Goal: Check status: Check status

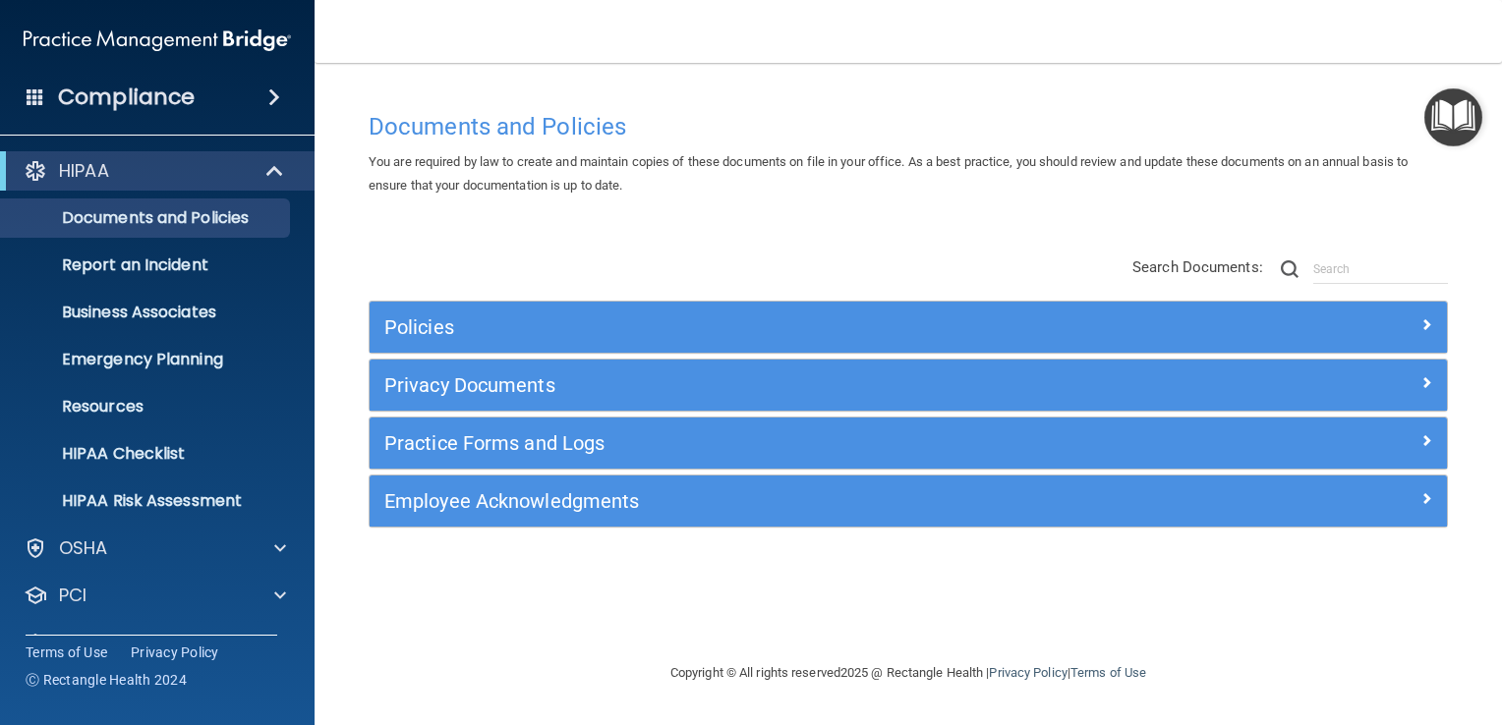
scroll to position [89, 0]
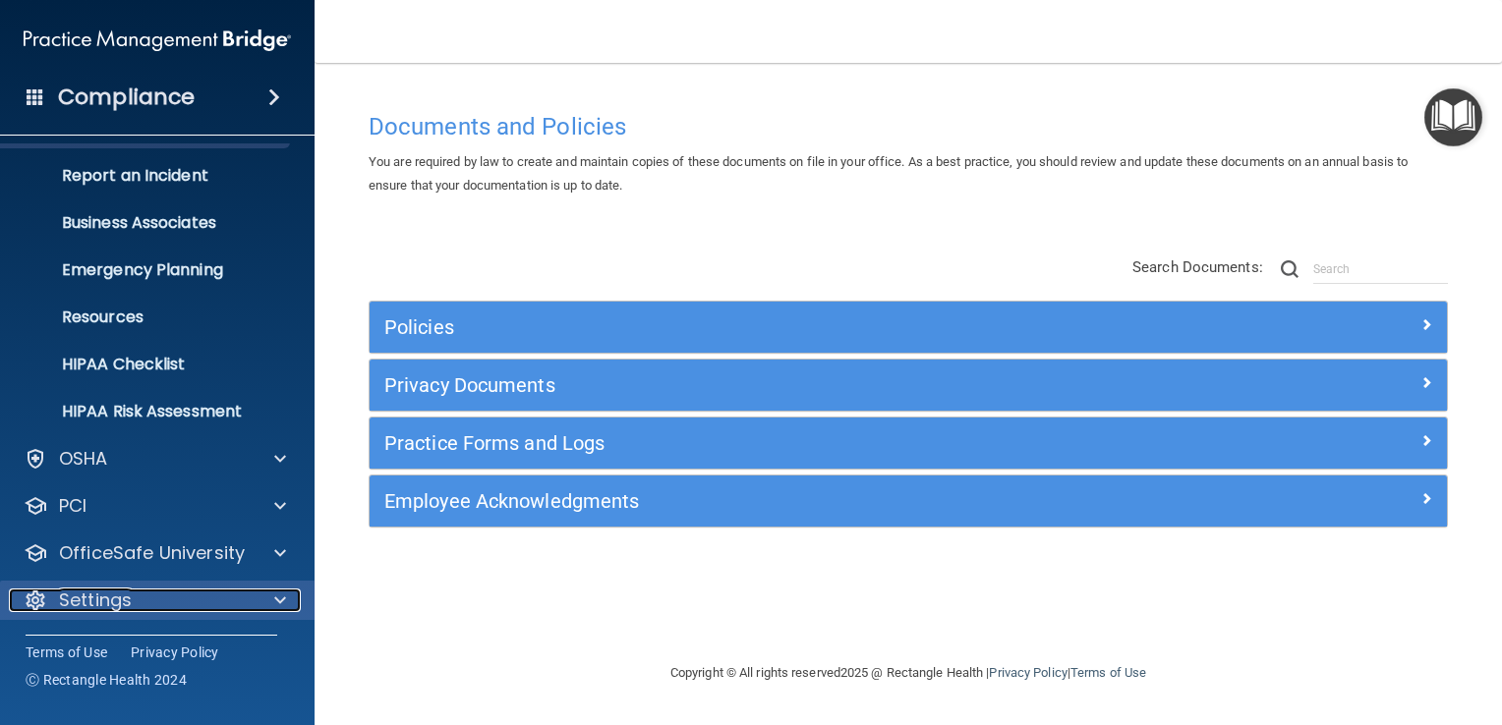
click at [278, 593] on span at bounding box center [280, 601] width 12 height 24
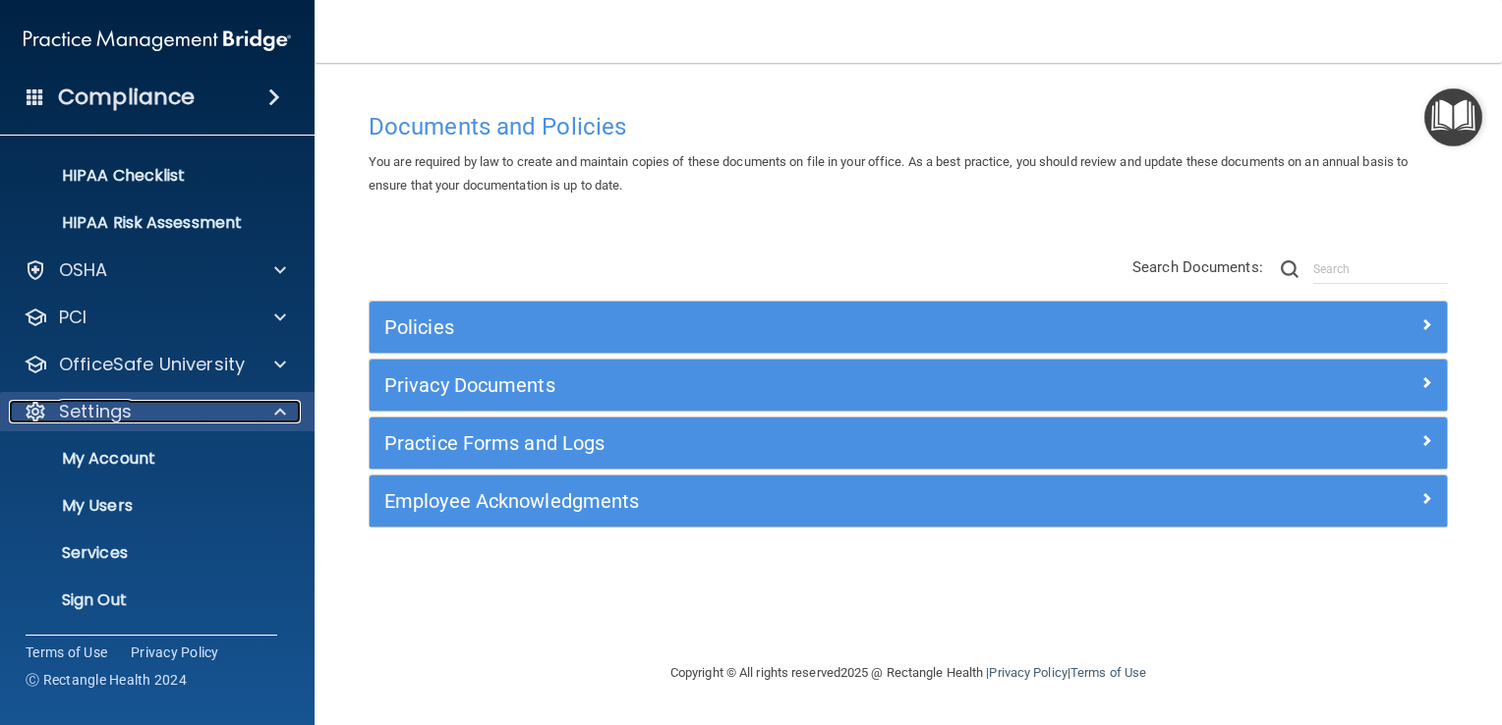
scroll to position [278, 0]
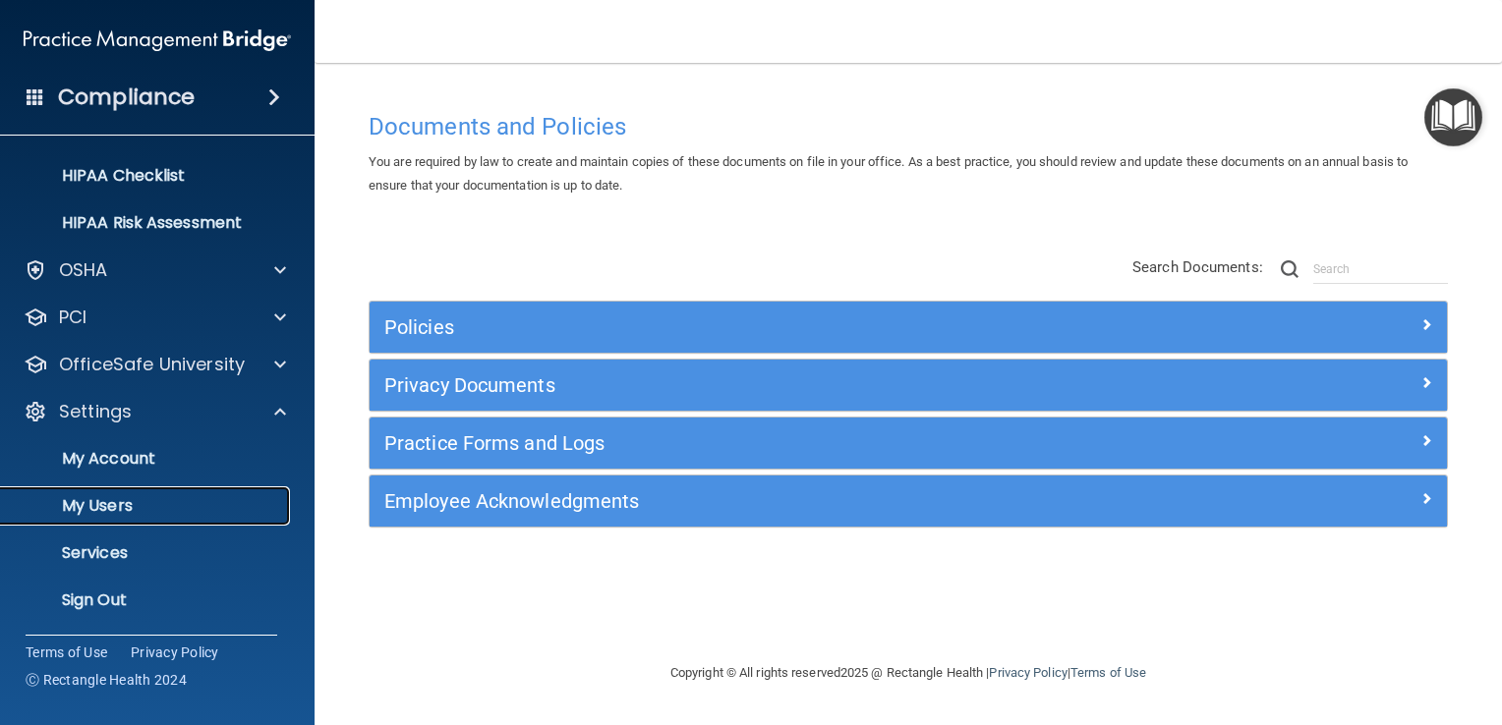
click at [155, 507] on p "My Users" at bounding box center [147, 506] width 268 height 20
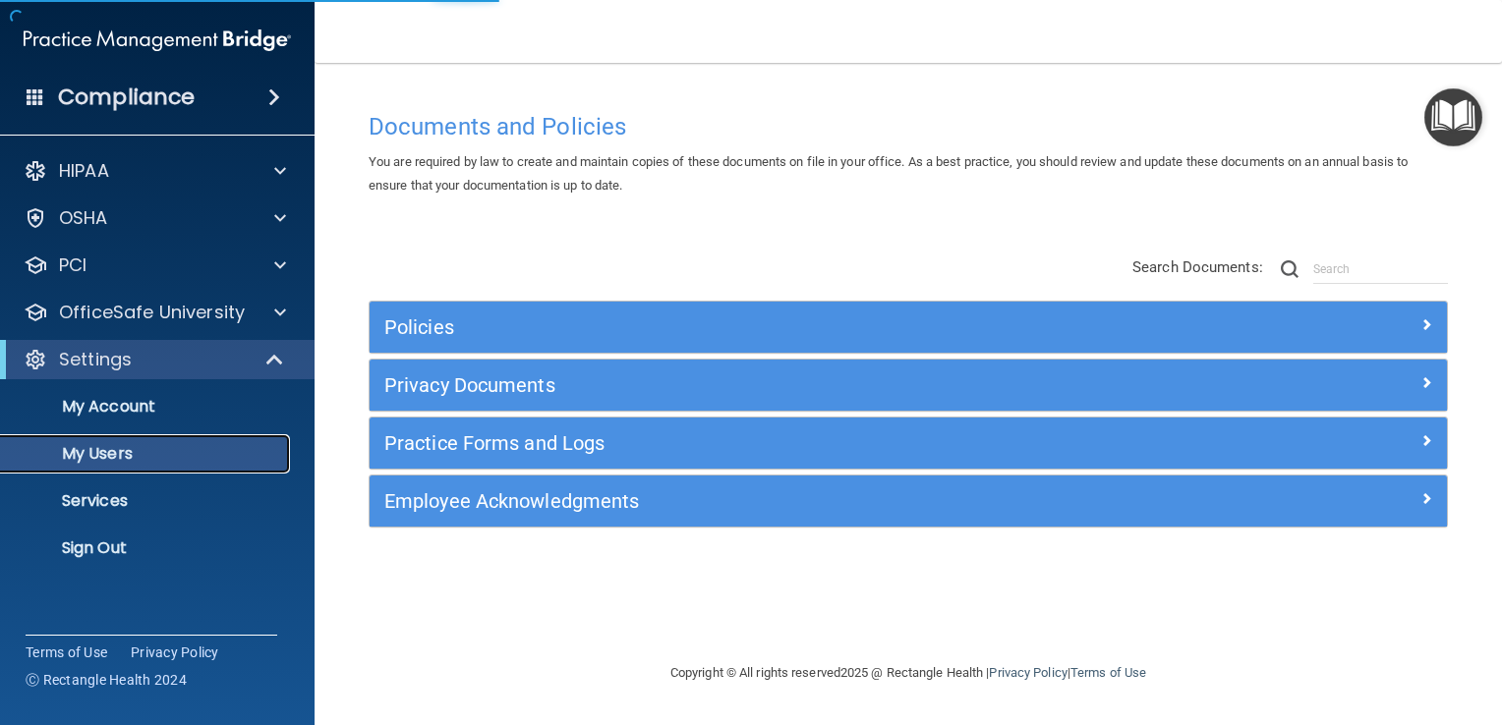
select select "20"
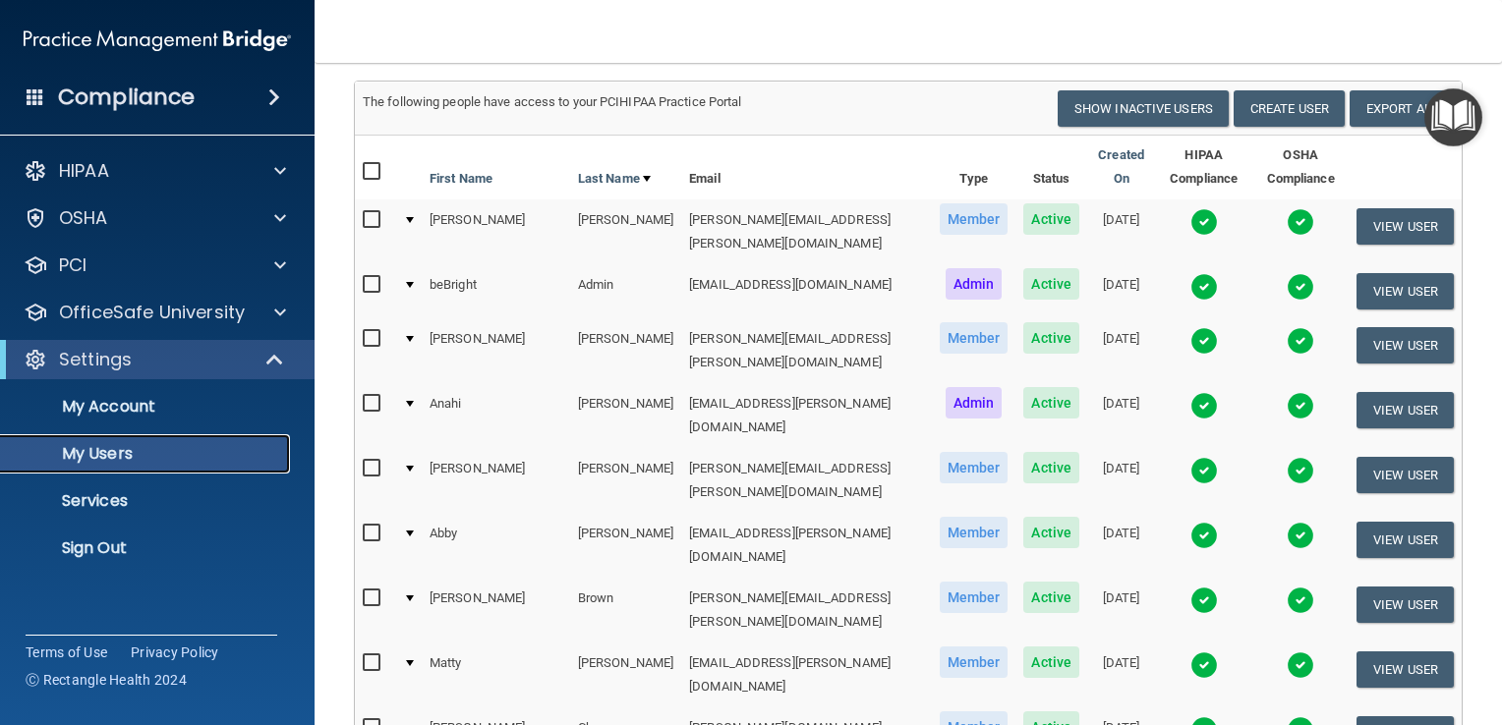
scroll to position [143, 0]
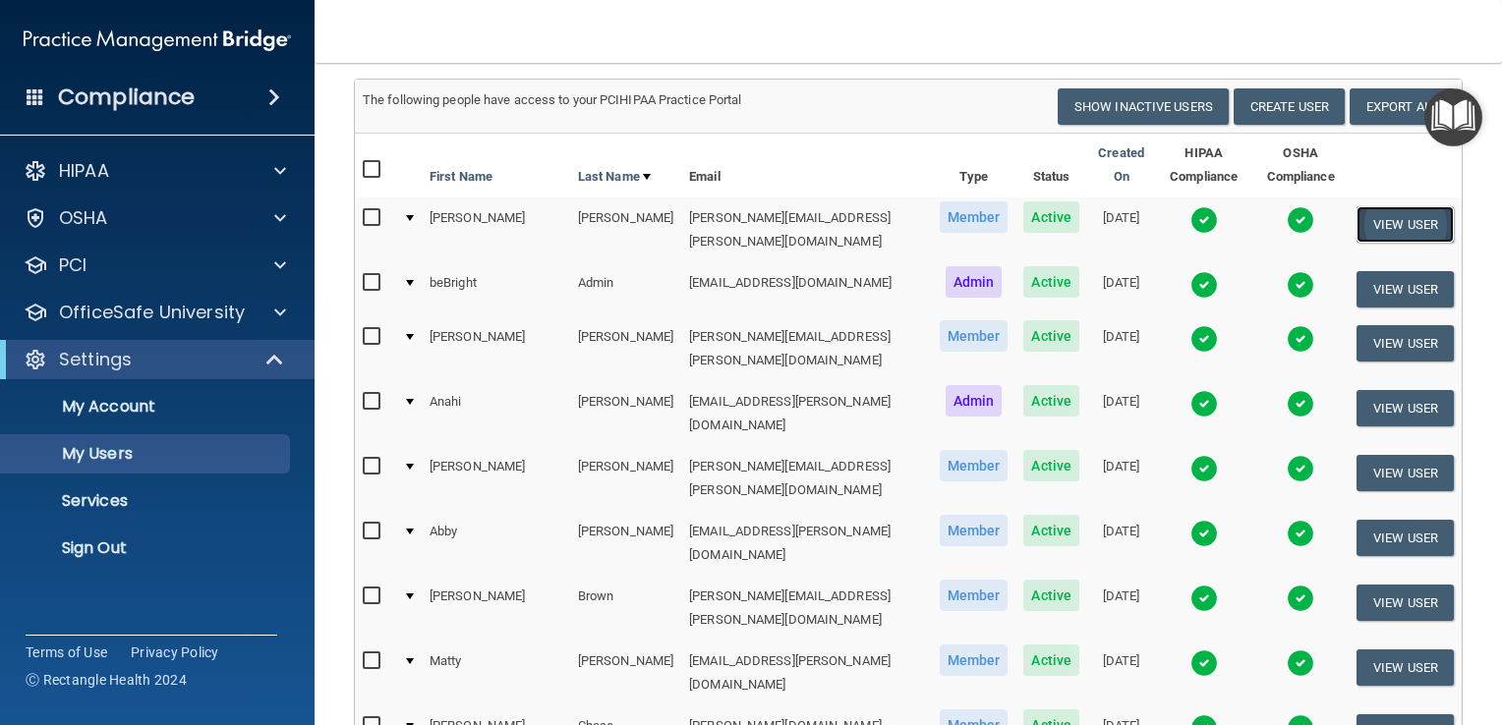
click at [1384, 206] on button "View User" at bounding box center [1404, 224] width 97 height 36
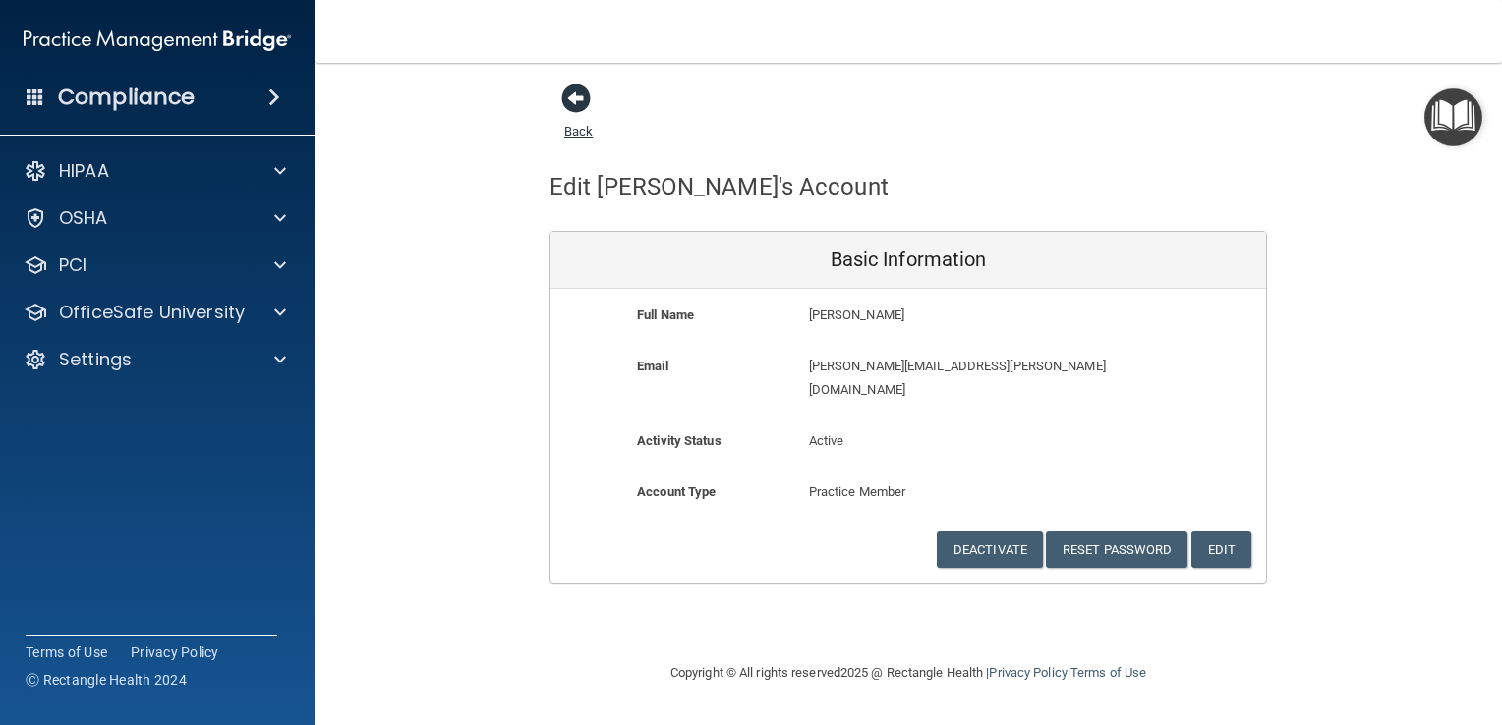
click at [577, 100] on span at bounding box center [575, 98] width 29 height 29
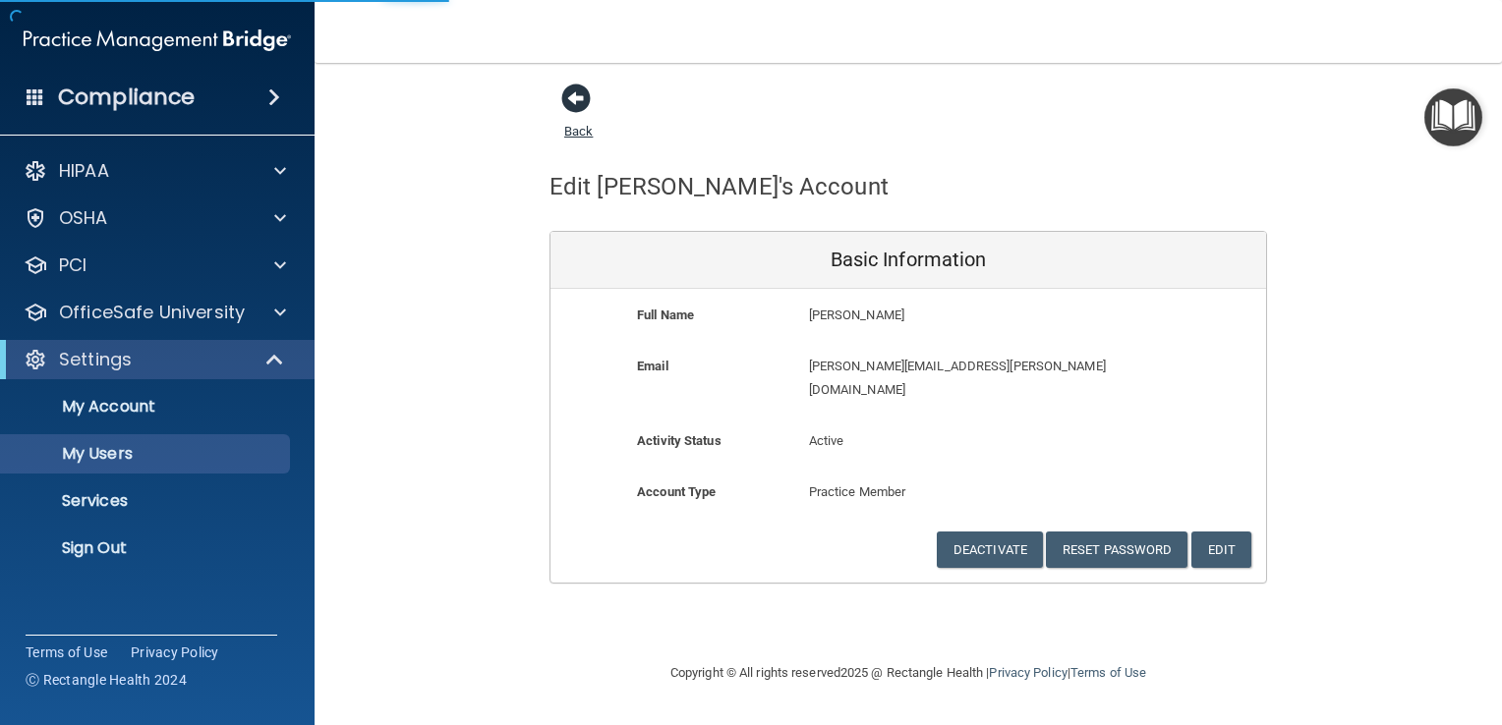
select select "20"
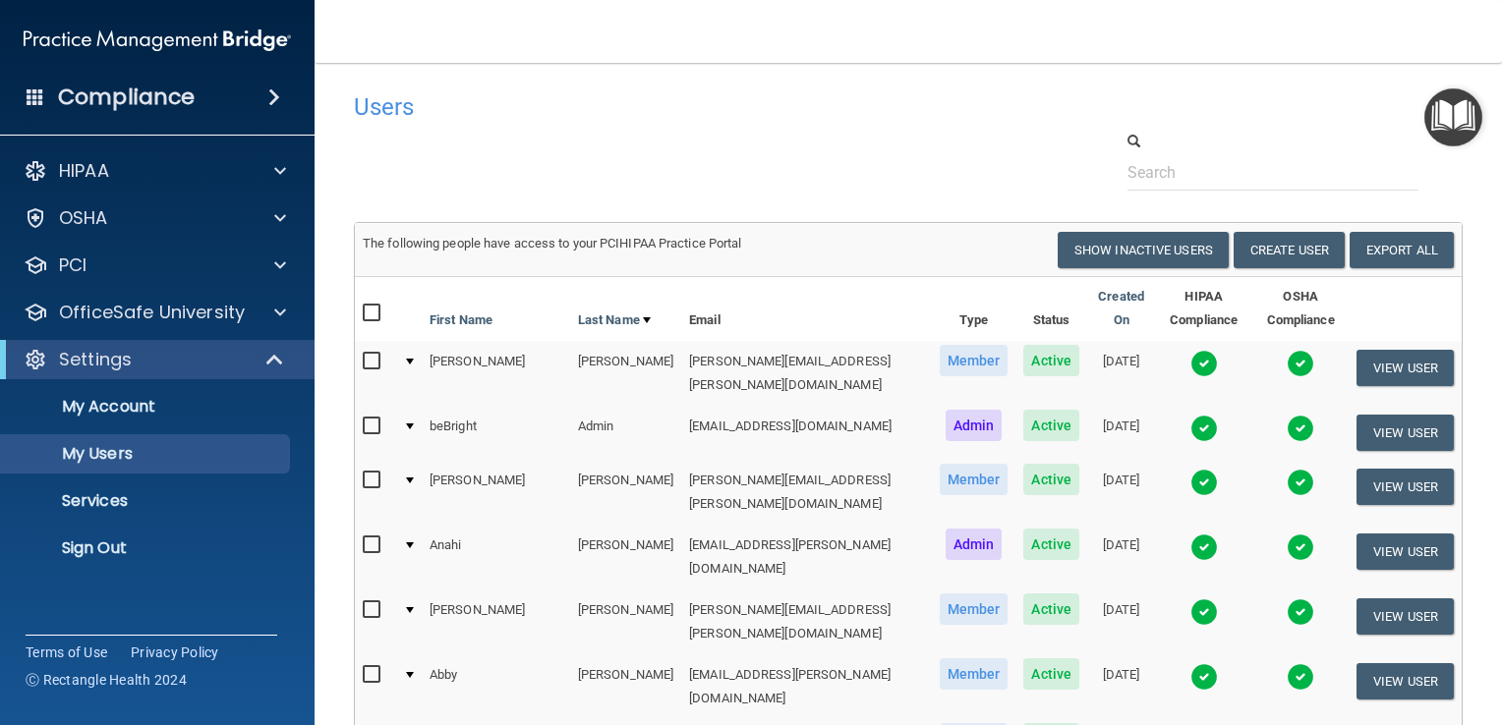
click at [1190, 350] on img at bounding box center [1204, 364] width 28 height 28
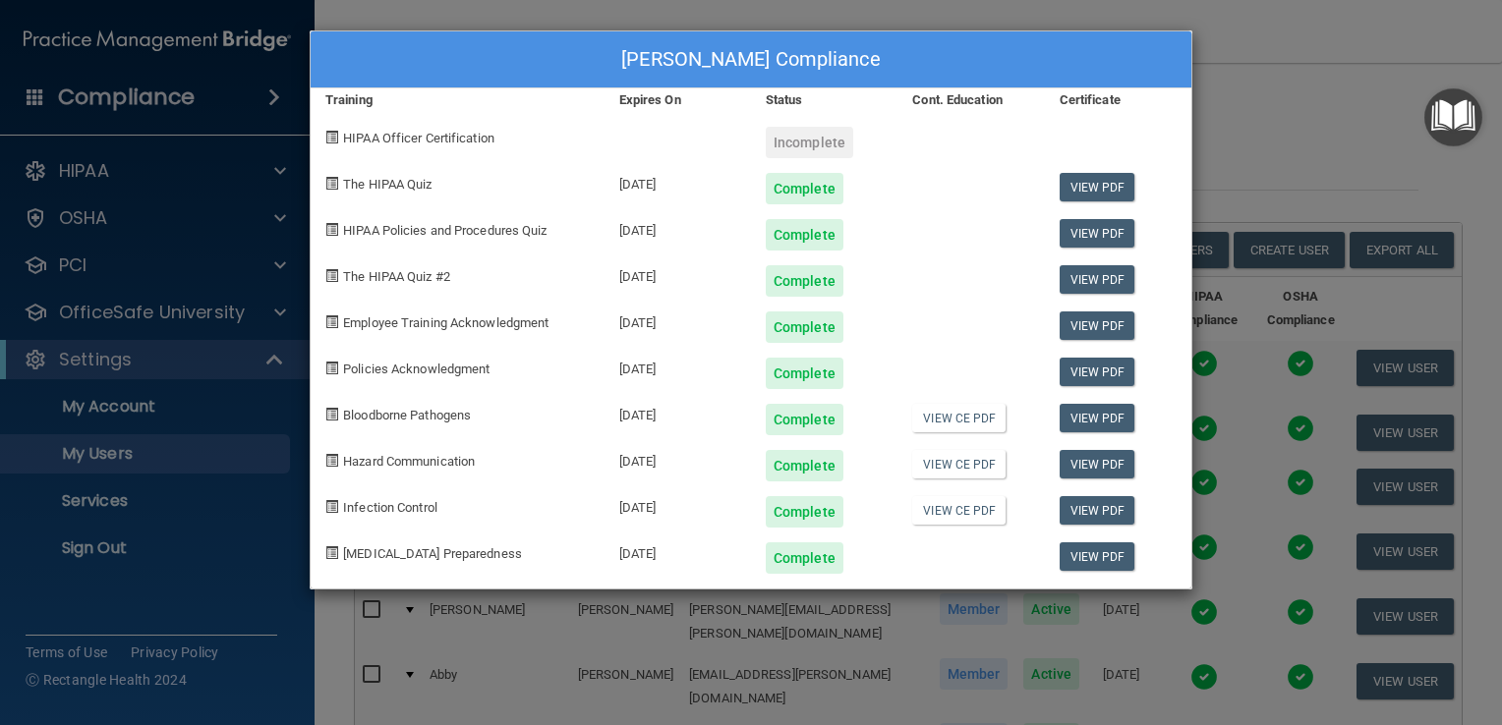
click at [1255, 153] on div "[PERSON_NAME] Compliance Training Expires On Status Cont. Education Certificate…" at bounding box center [751, 362] width 1502 height 725
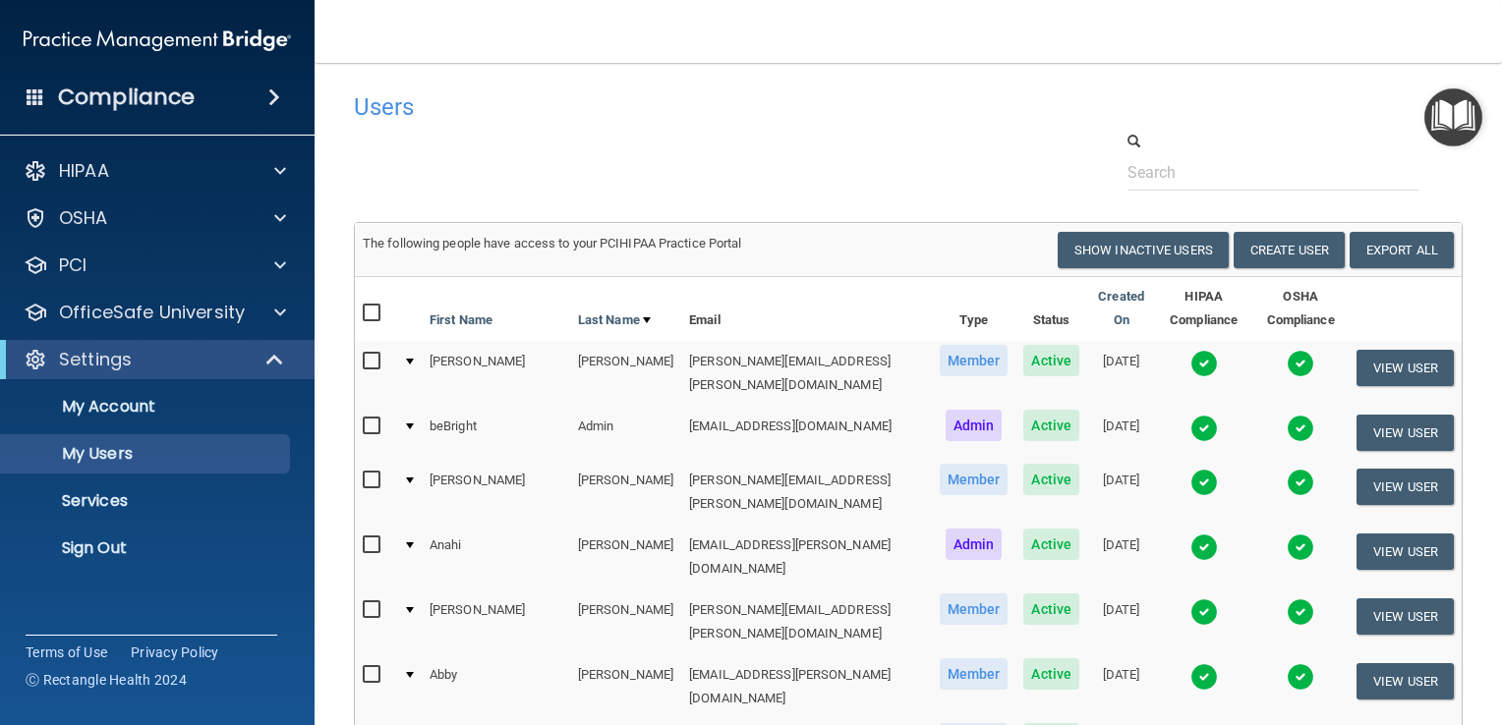
click at [1190, 534] on img at bounding box center [1204, 548] width 28 height 28
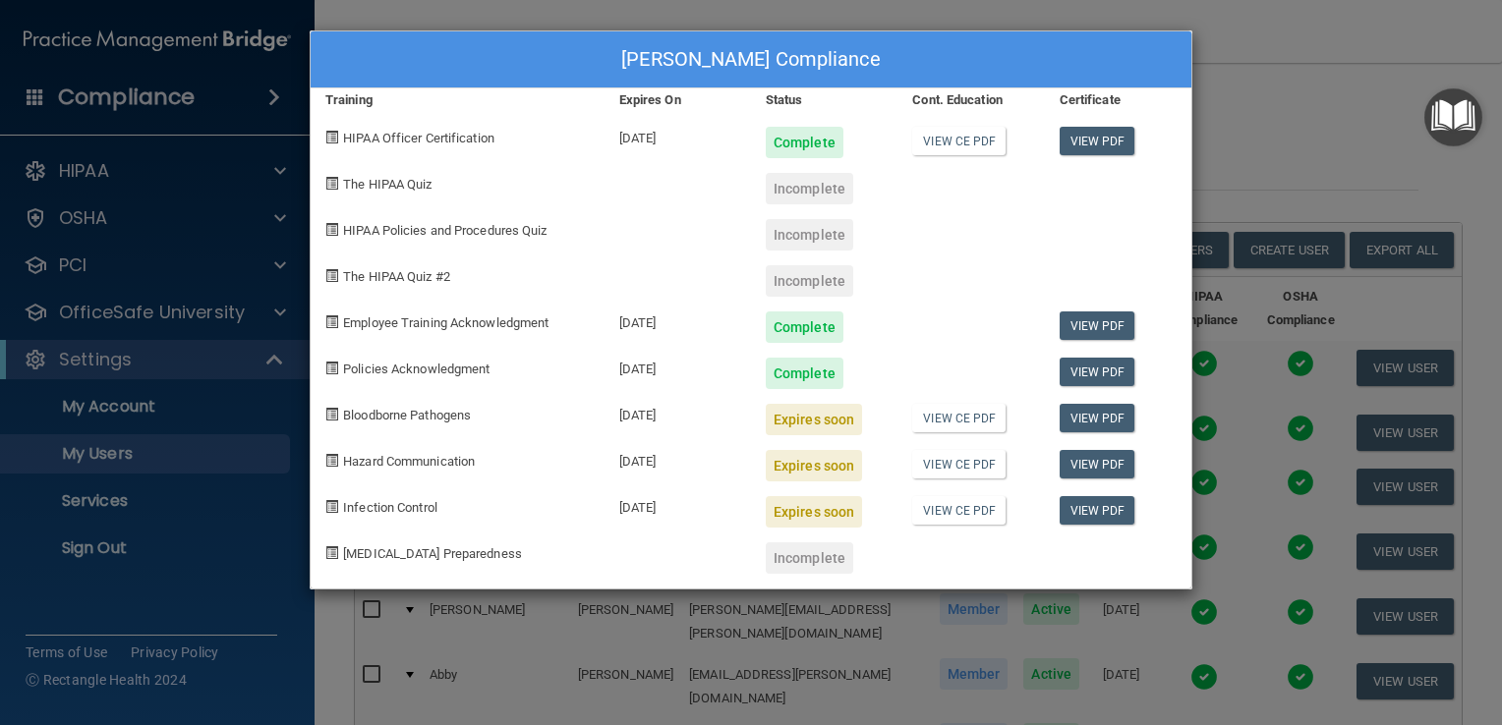
click at [1280, 127] on div "[PERSON_NAME] Compliance Training Expires On Status Cont. Education Certificate…" at bounding box center [751, 362] width 1502 height 725
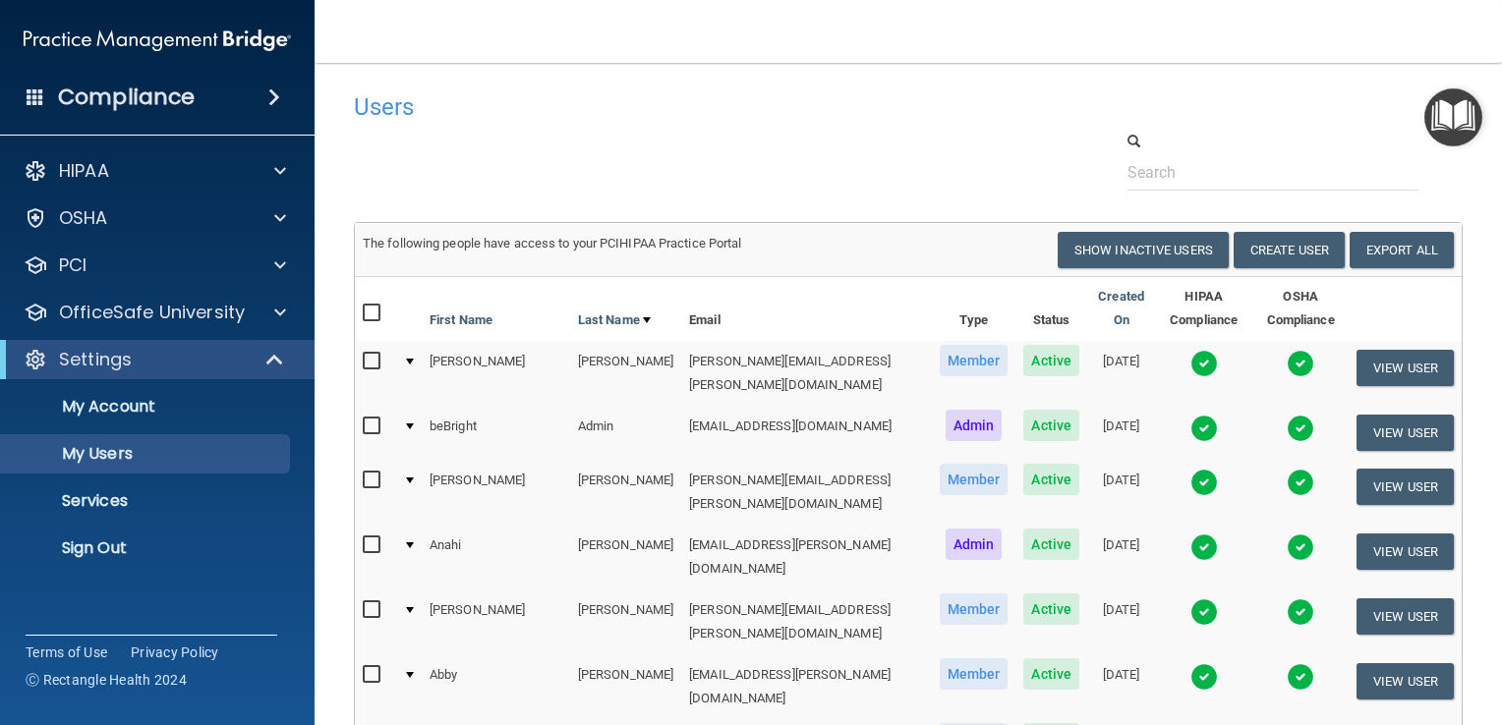
click at [1190, 598] on img at bounding box center [1204, 612] width 28 height 28
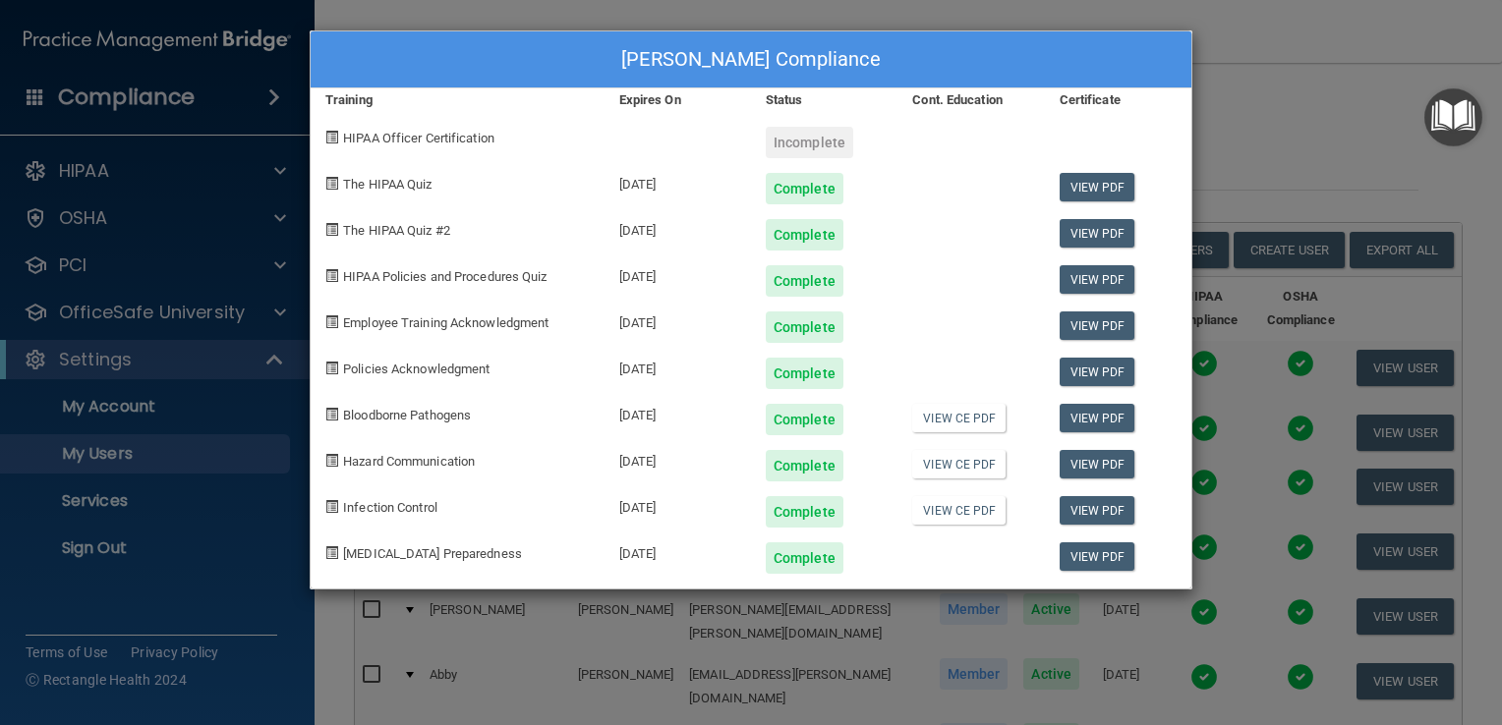
click at [1270, 117] on div "[PERSON_NAME] Compliance Training Expires On Status Cont. Education Certificate…" at bounding box center [751, 362] width 1502 height 725
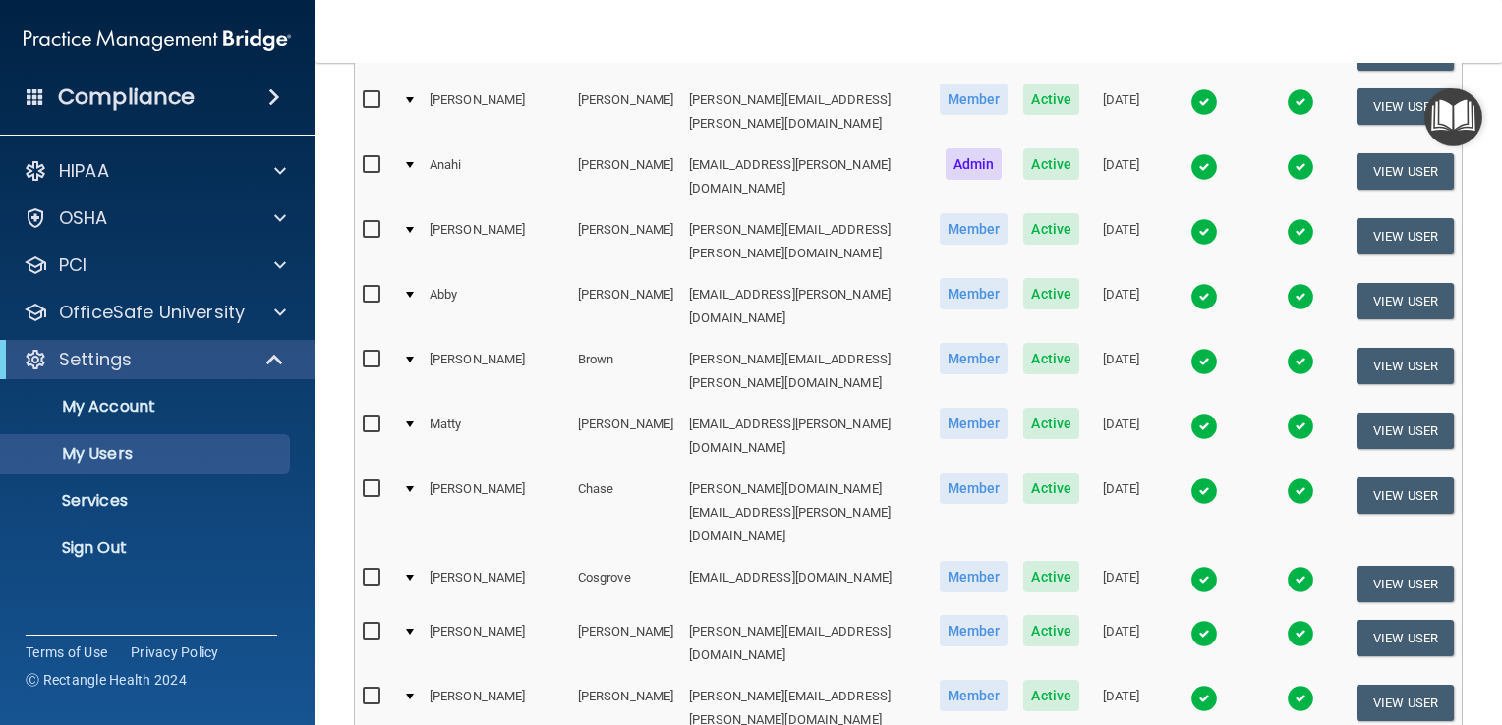
scroll to position [395, 0]
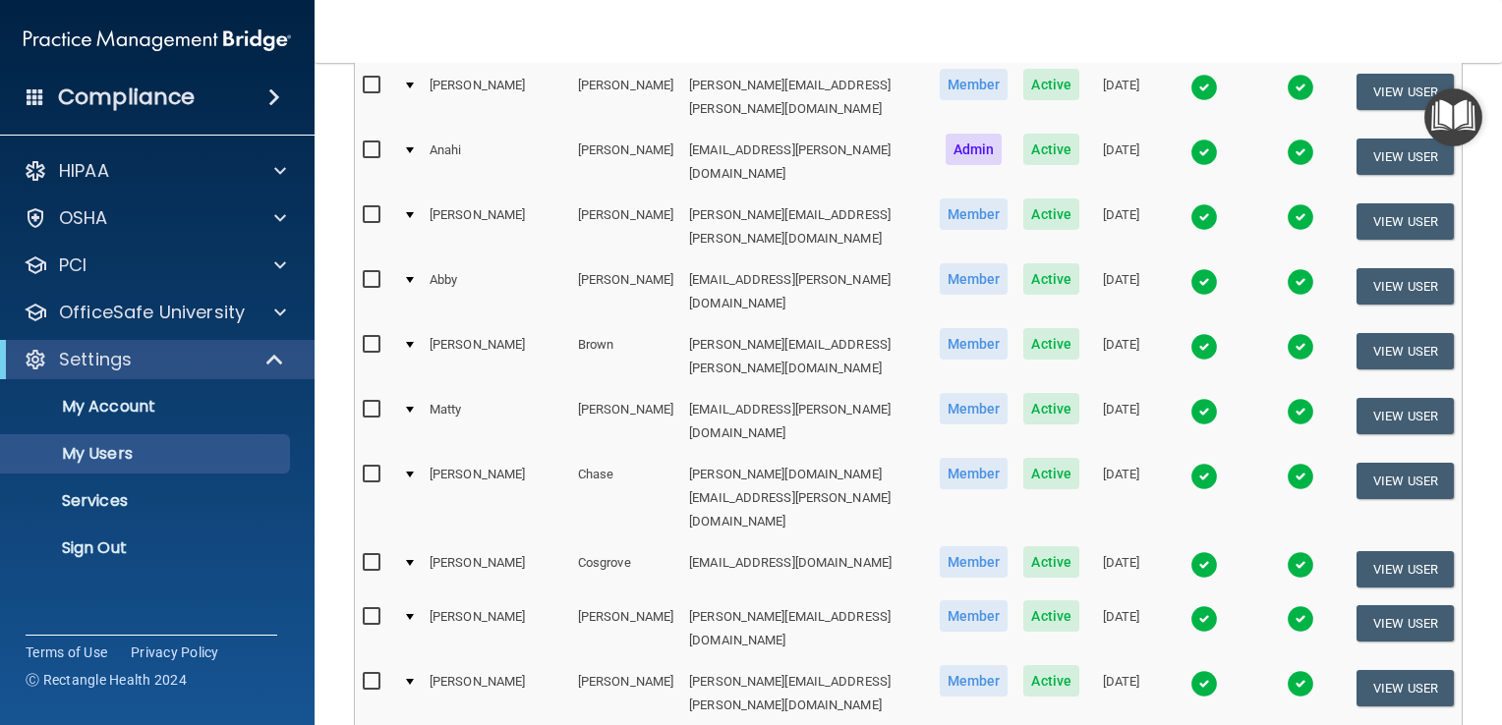
click at [1190, 333] on img at bounding box center [1204, 347] width 28 height 28
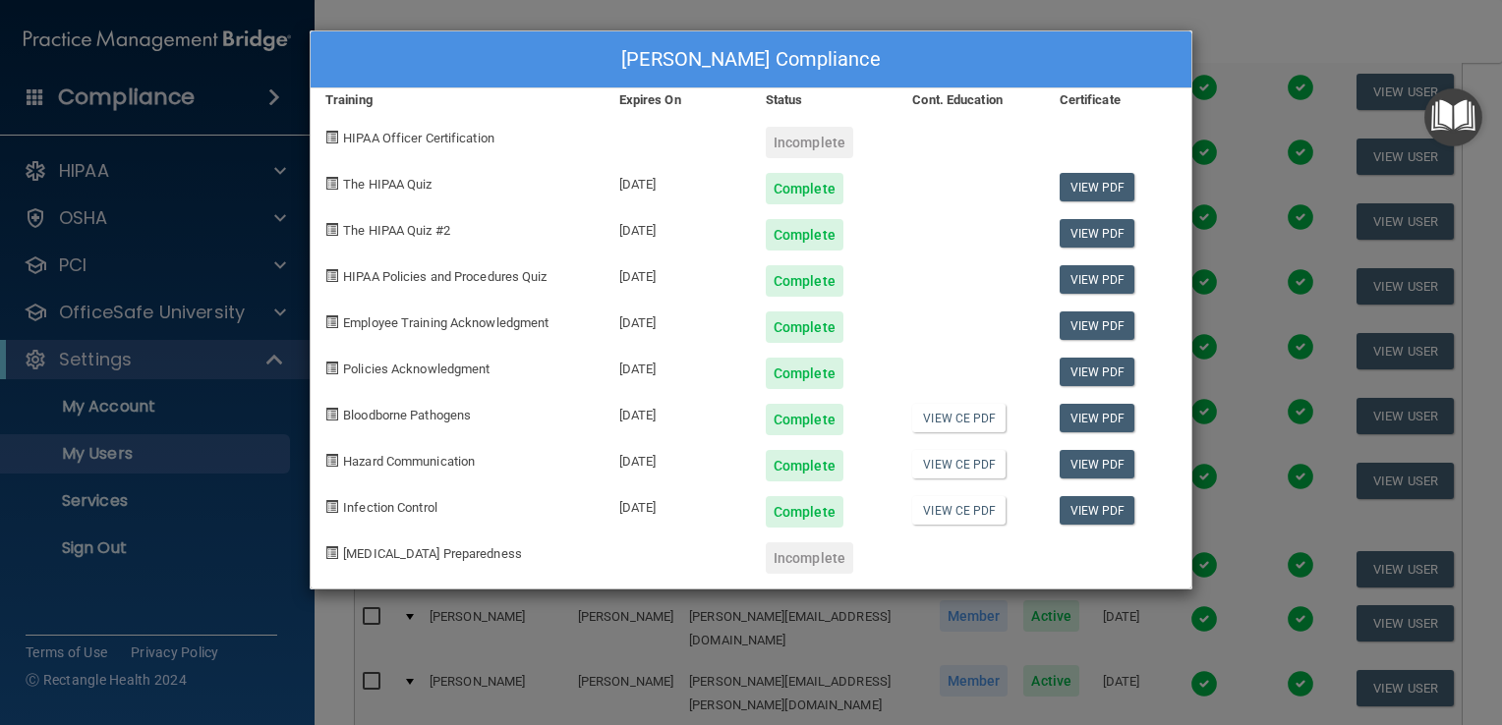
click at [1238, 28] on div "[PERSON_NAME] Compliance Training Expires On Status Cont. Education Certificate…" at bounding box center [751, 362] width 1502 height 725
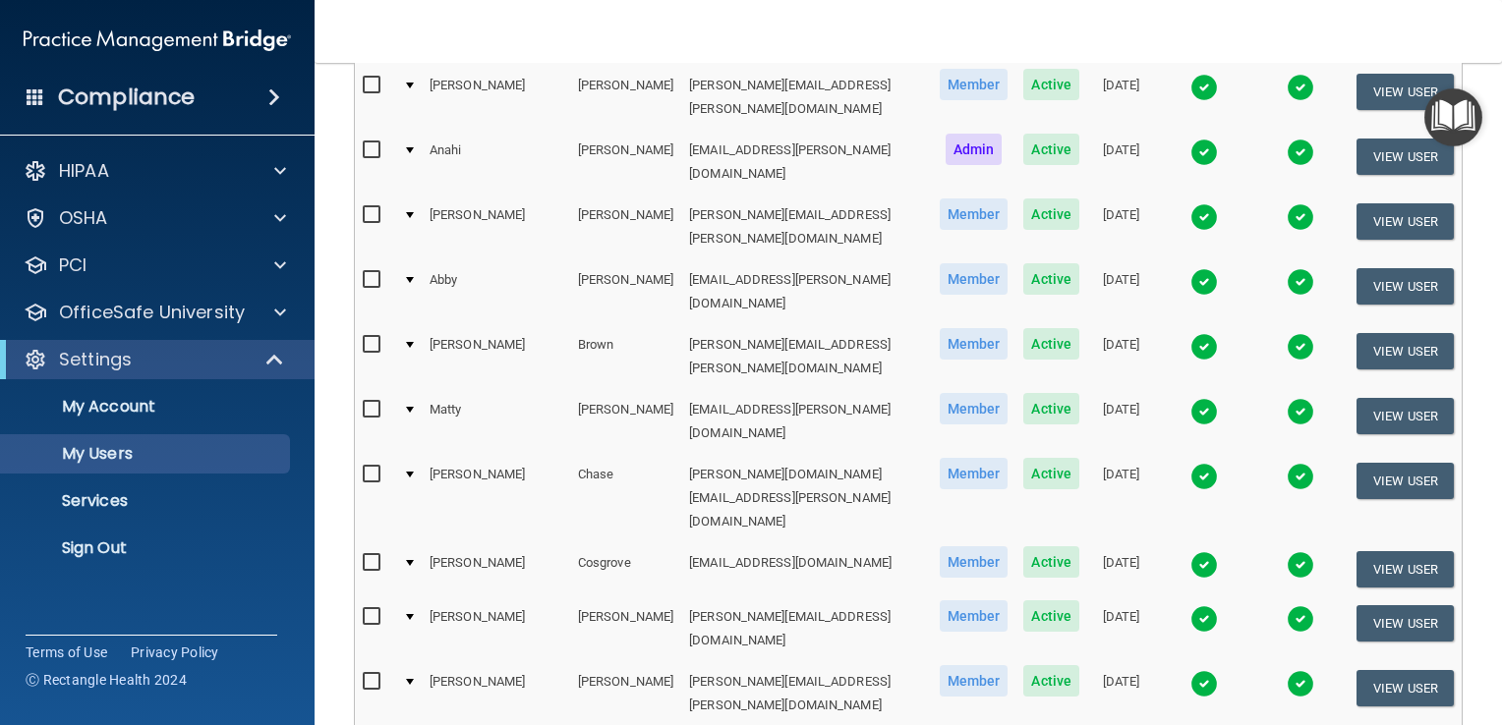
click at [1190, 551] on img at bounding box center [1204, 565] width 28 height 28
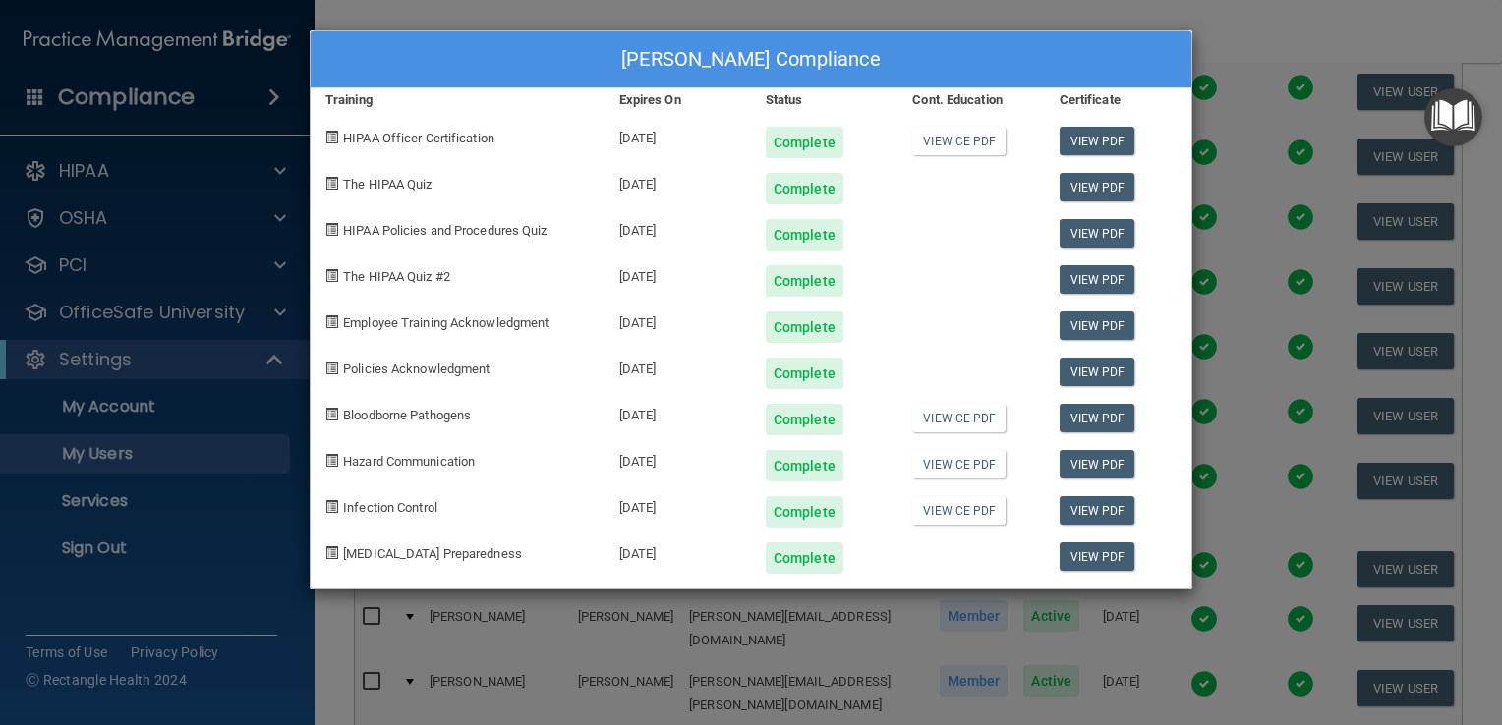
click at [1239, 26] on div "[PERSON_NAME] Compliance Training Expires On Status Cont. Education Certificate…" at bounding box center [751, 362] width 1502 height 725
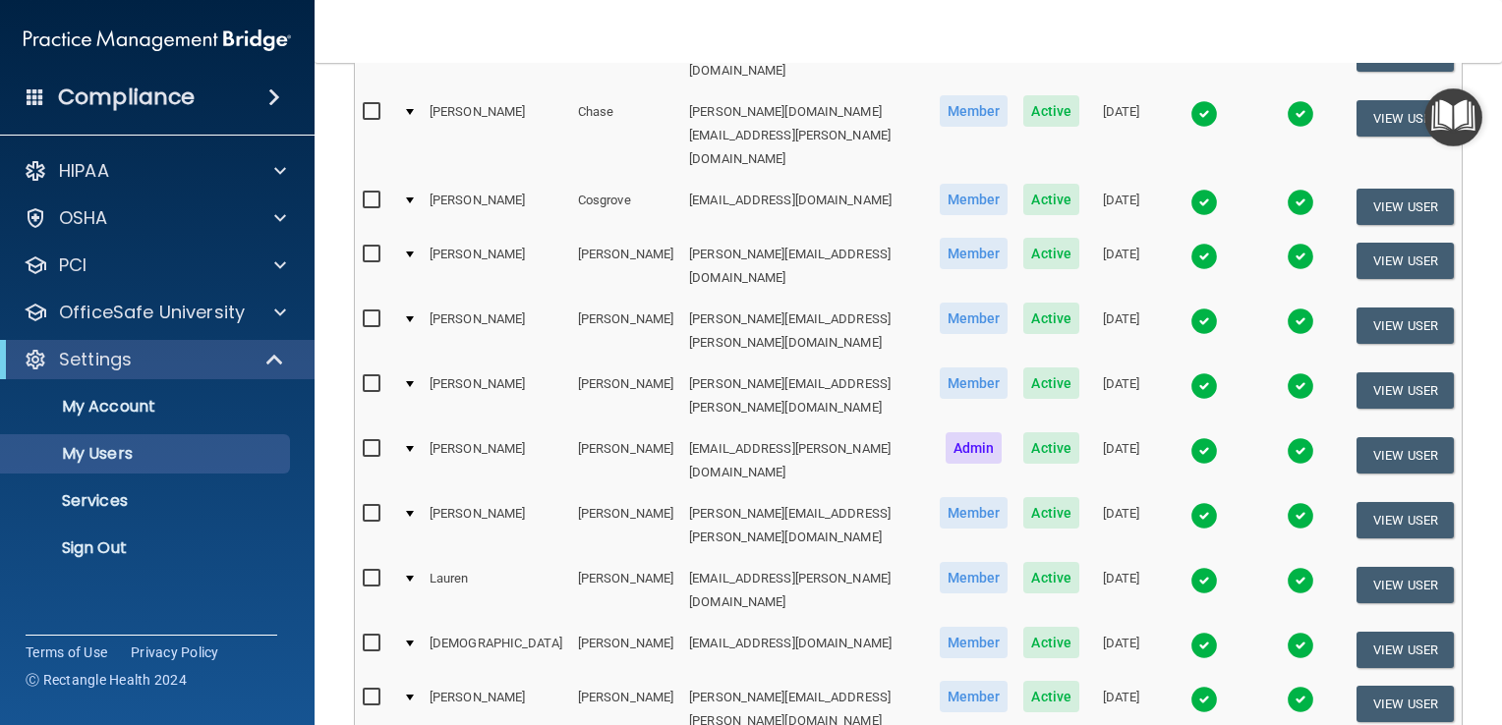
scroll to position [761, 0]
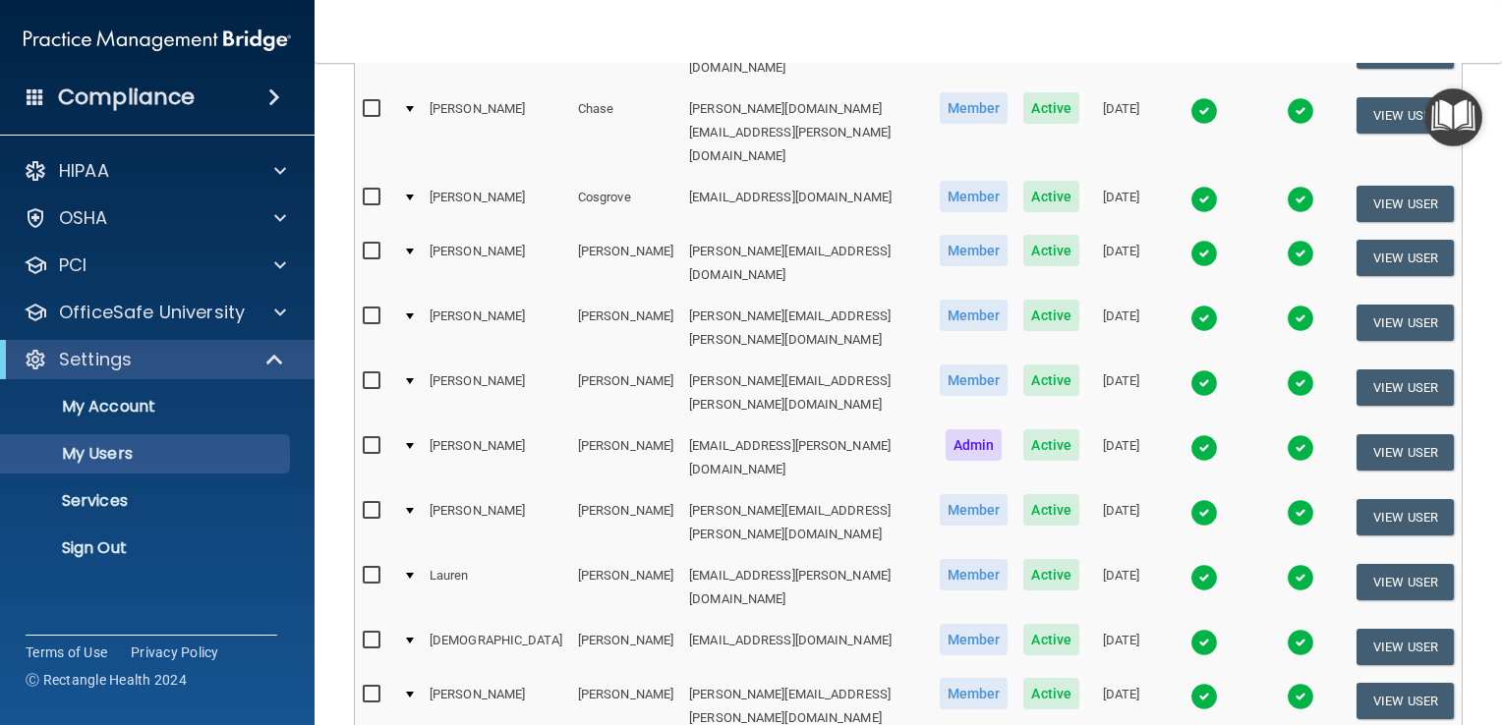
click at [1190, 683] on img at bounding box center [1204, 697] width 28 height 28
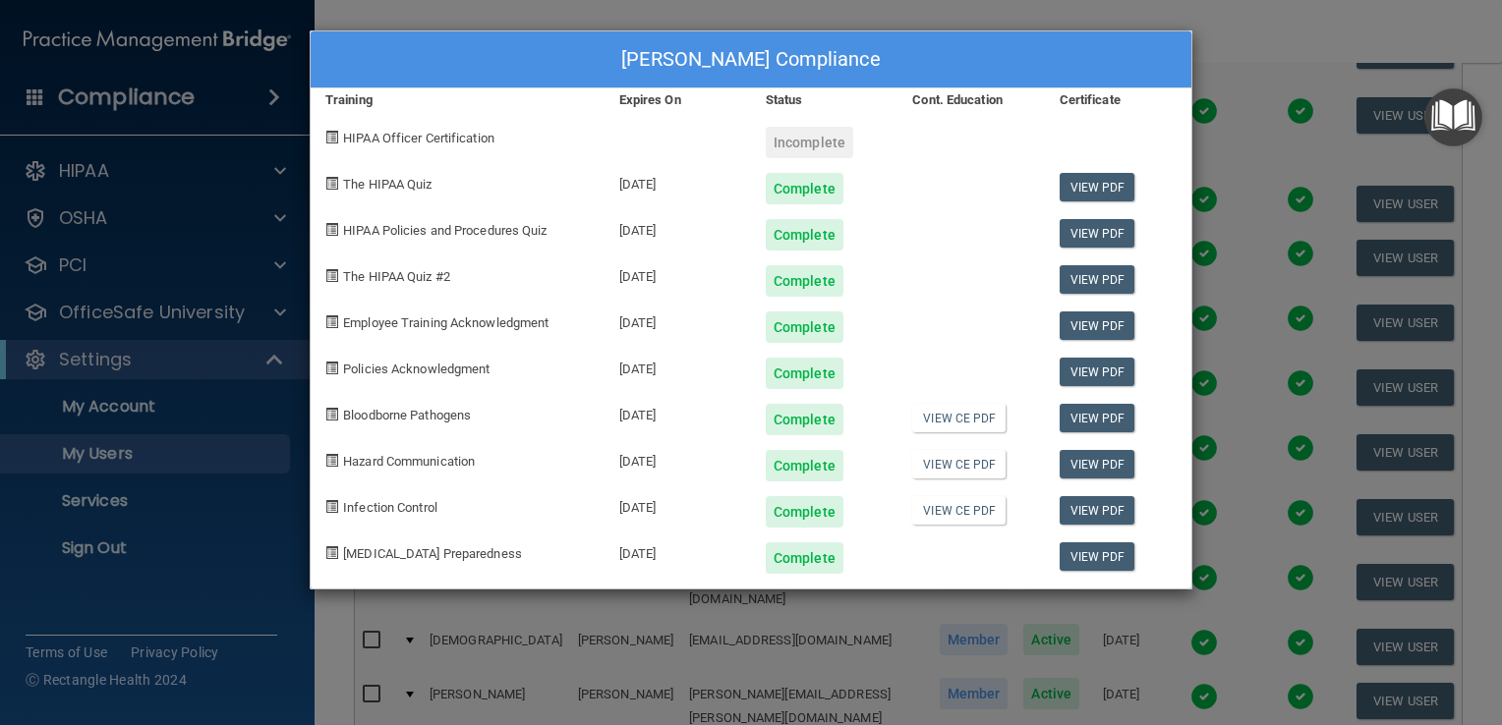
click at [1242, 40] on div "[PERSON_NAME] Compliance Training Expires On Status Cont. Education Certificate…" at bounding box center [751, 362] width 1502 height 725
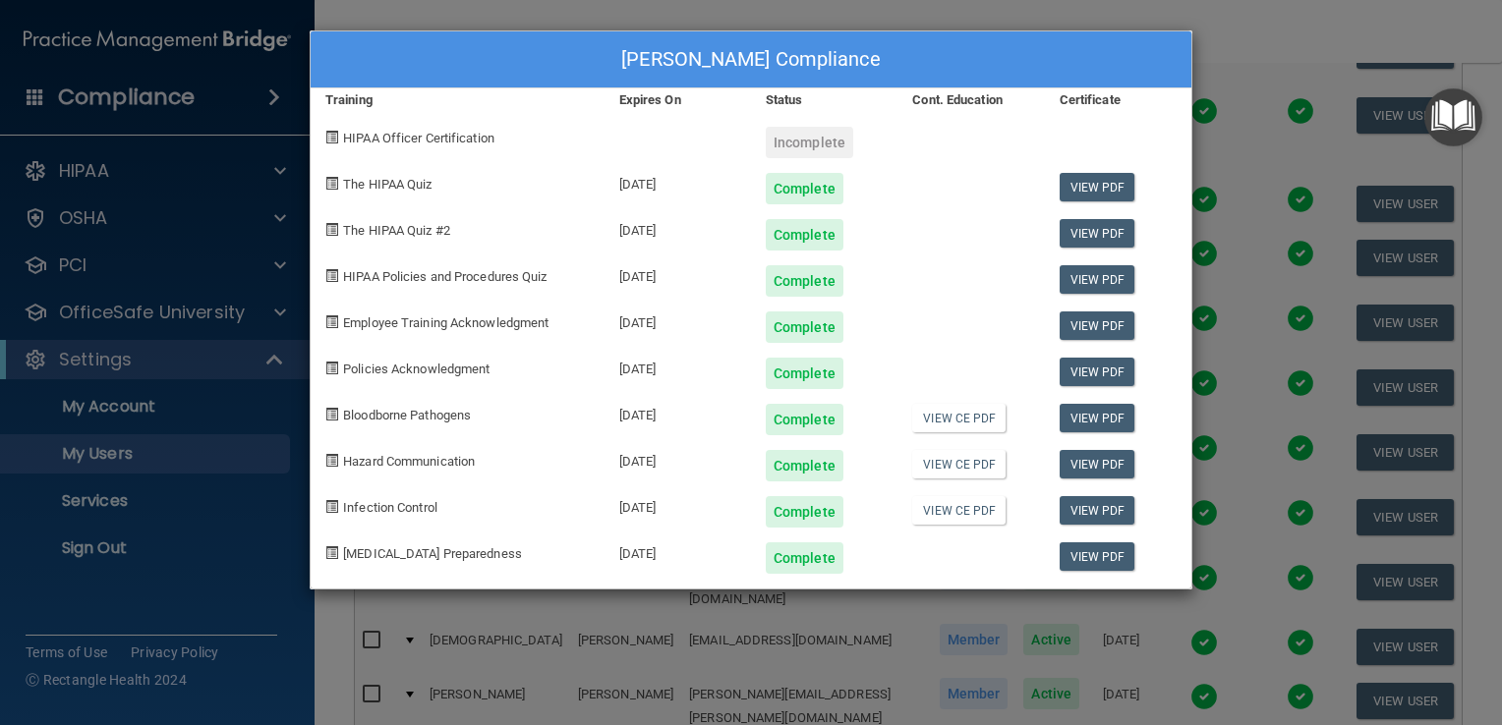
click at [1272, 43] on div "[PERSON_NAME] Compliance Training Expires On Status Cont. Education Certificate…" at bounding box center [751, 362] width 1502 height 725
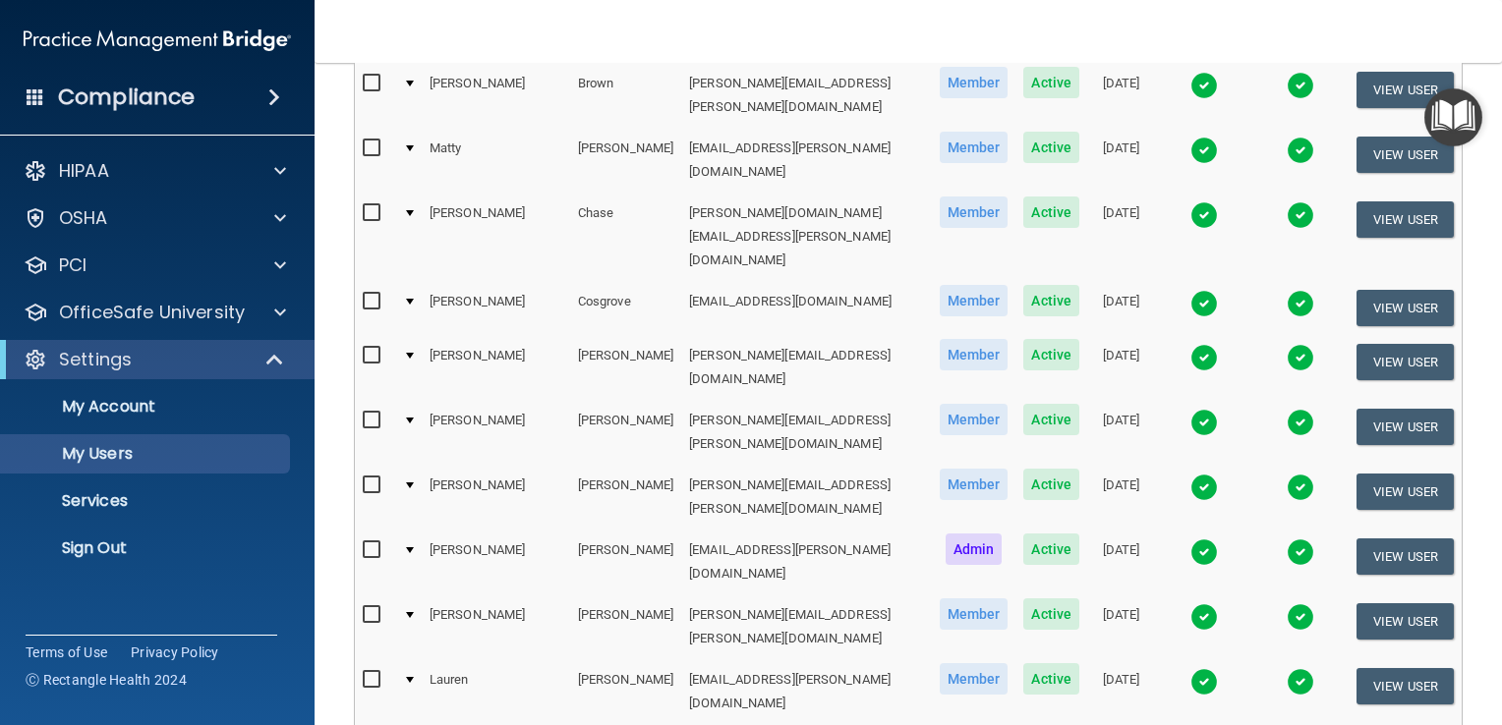
scroll to position [911, 0]
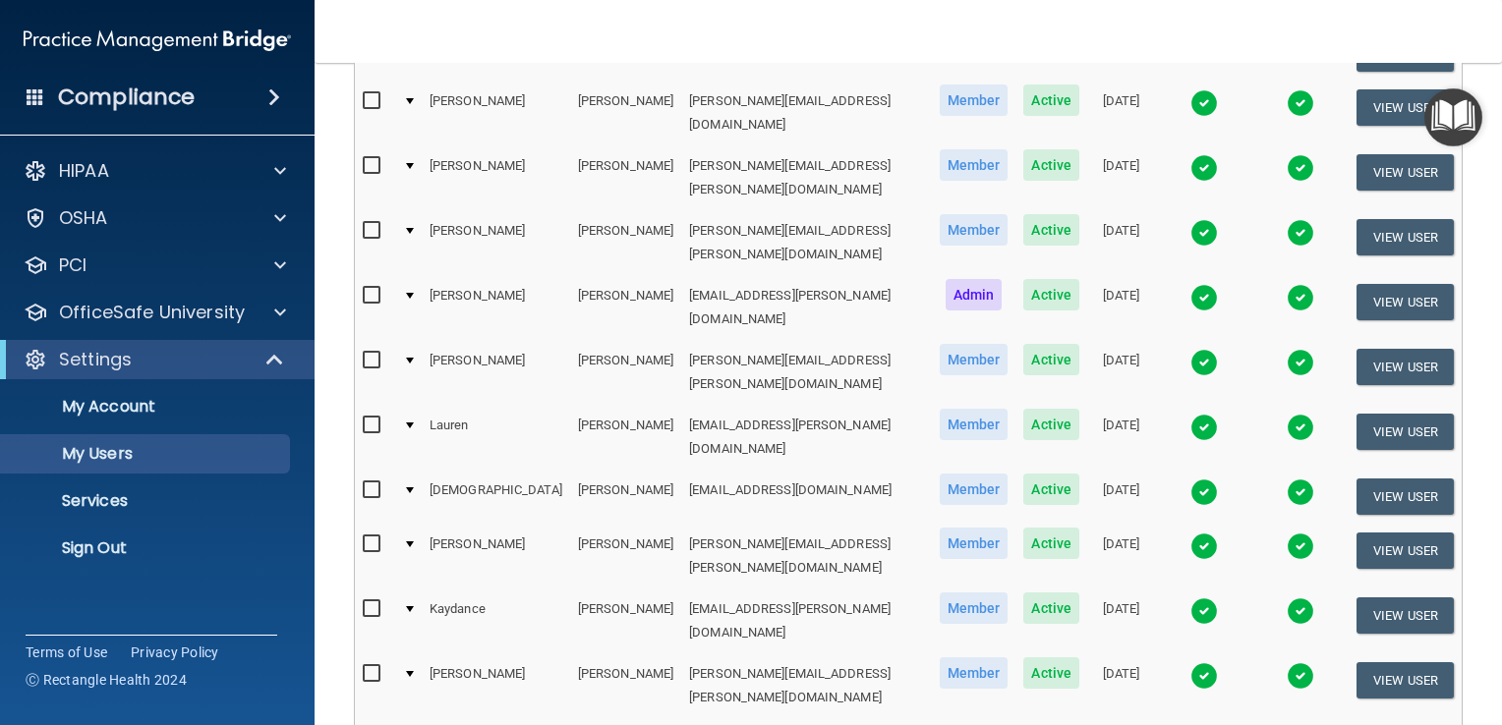
select select "20"
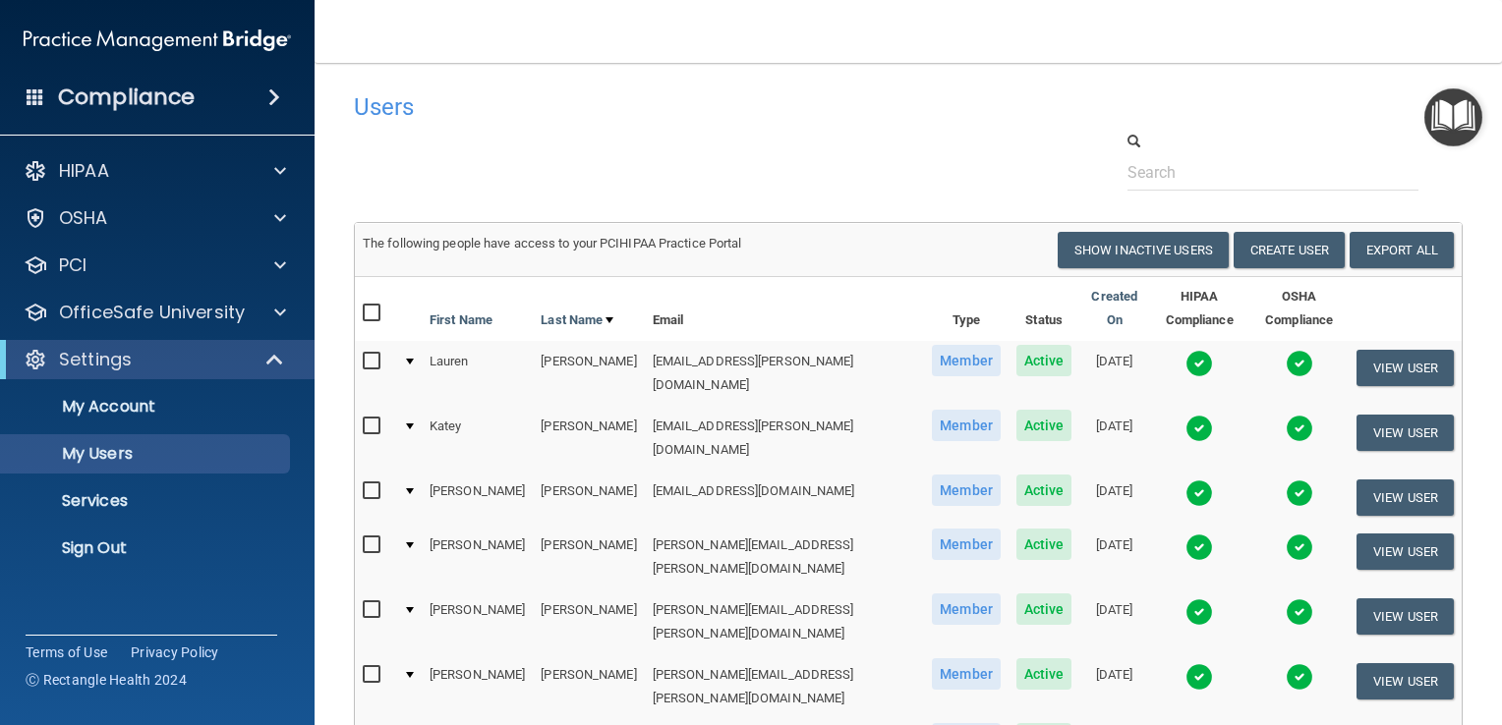
click at [1185, 663] on img at bounding box center [1199, 677] width 28 height 28
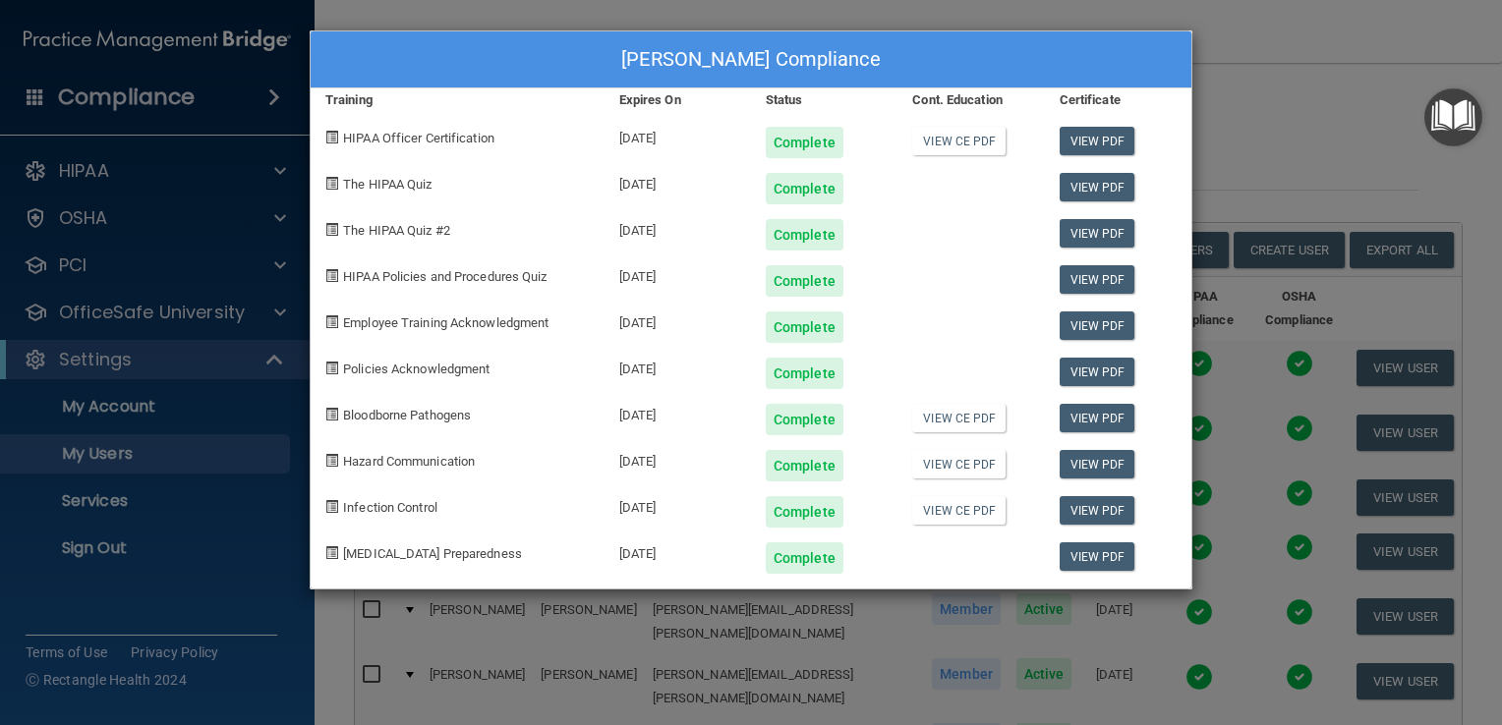
click at [1276, 155] on div "[PERSON_NAME] Compliance Training Expires On Status Cont. Education Certificate…" at bounding box center [751, 362] width 1502 height 725
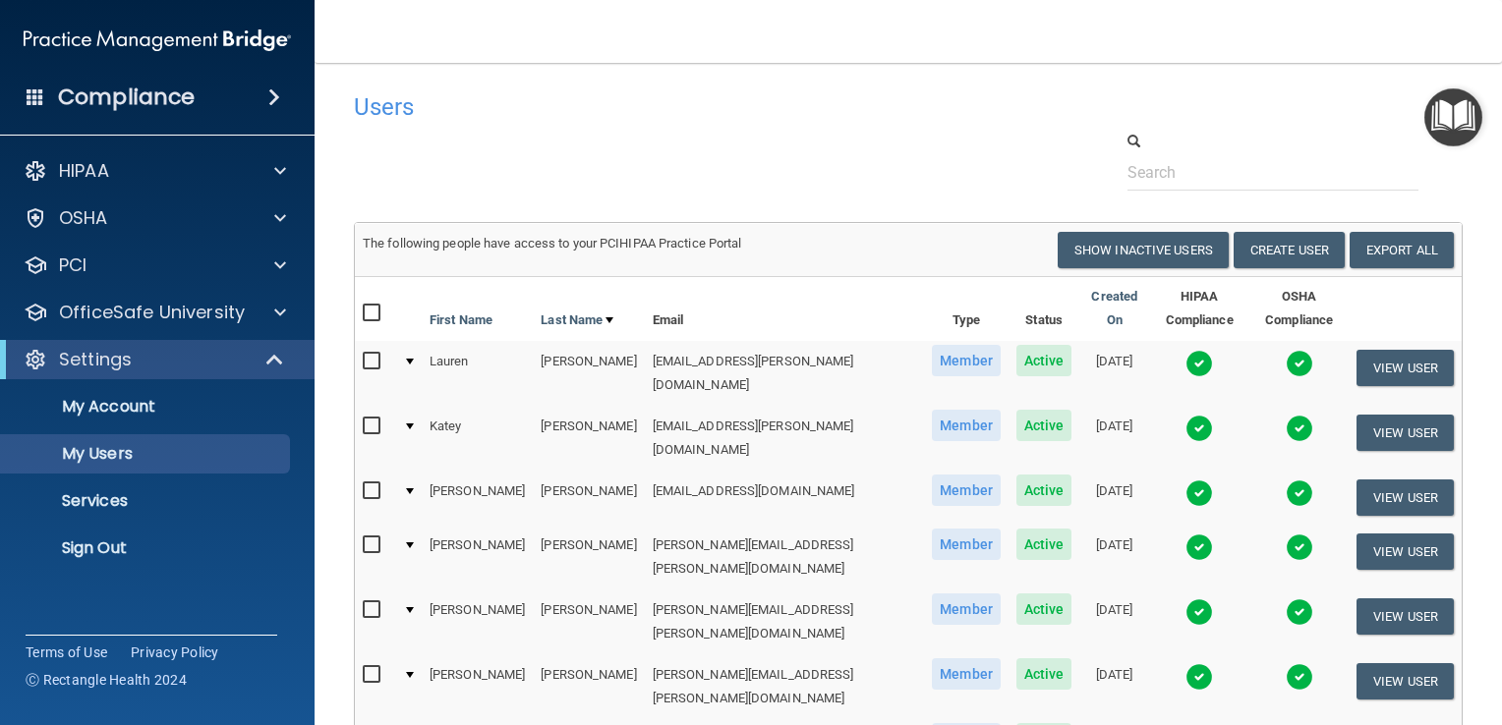
click at [1185, 534] on img at bounding box center [1199, 548] width 28 height 28
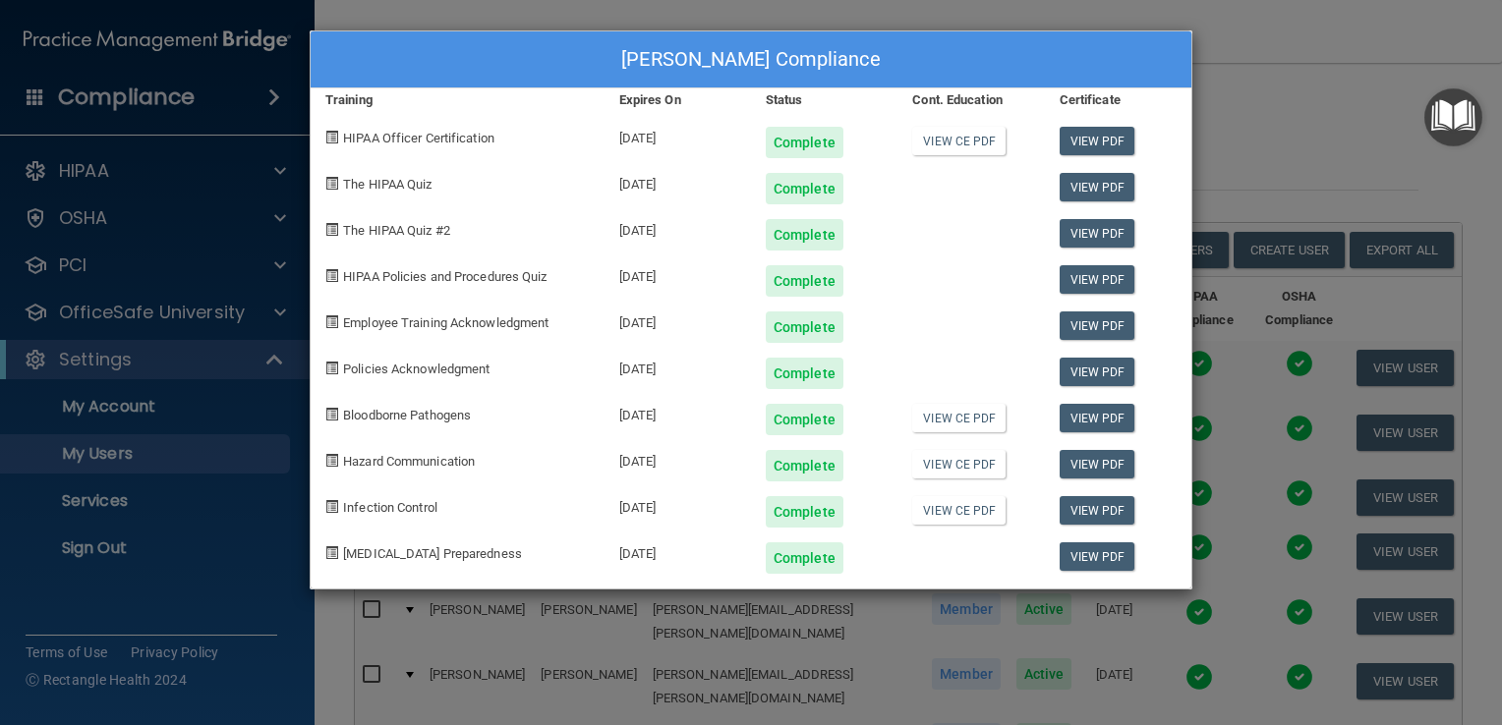
click at [1270, 92] on div "[PERSON_NAME] Compliance Training Expires On Status Cont. Education Certificate…" at bounding box center [751, 362] width 1502 height 725
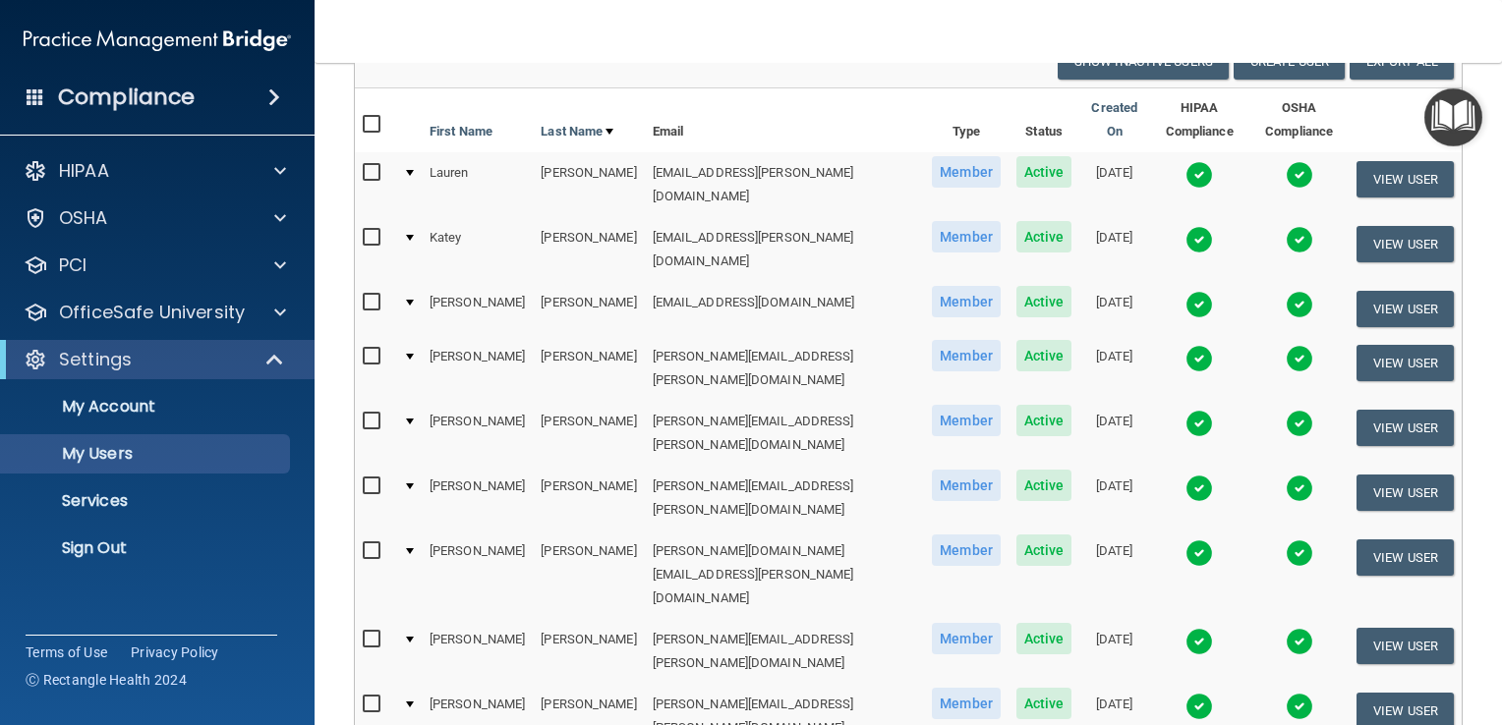
scroll to position [196, 0]
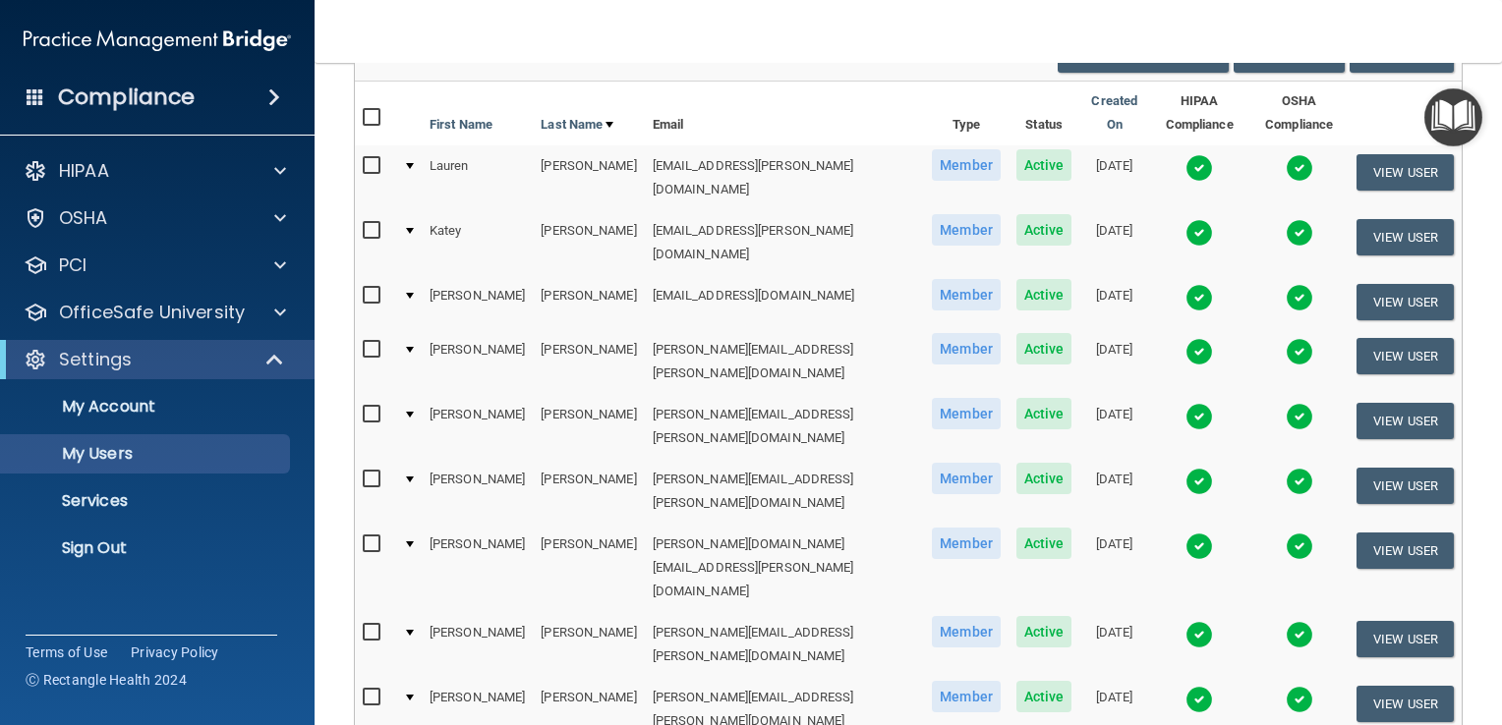
click at [1185, 533] on img at bounding box center [1199, 547] width 28 height 28
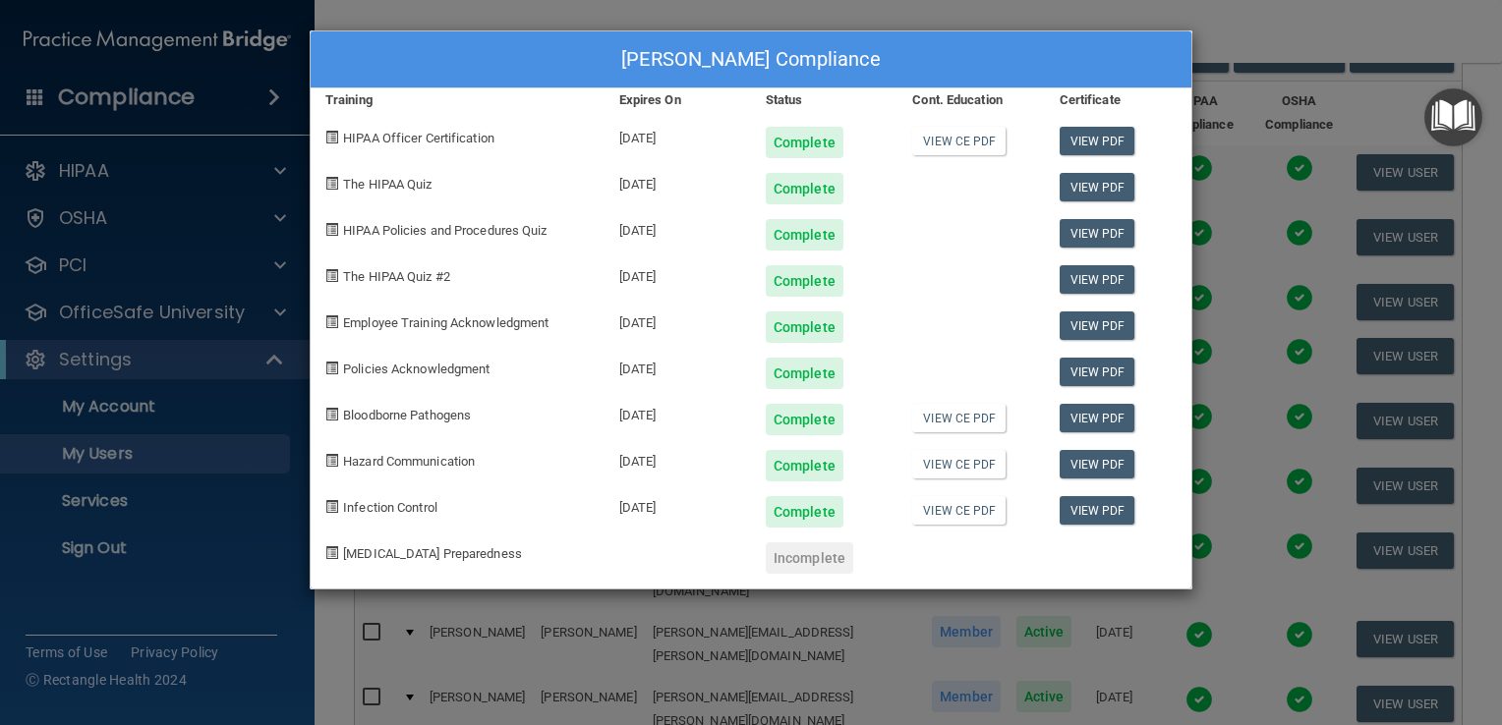
click at [1231, 22] on div "[PERSON_NAME] Compliance Training Expires On Status Cont. Education Certificate…" at bounding box center [751, 362] width 1502 height 725
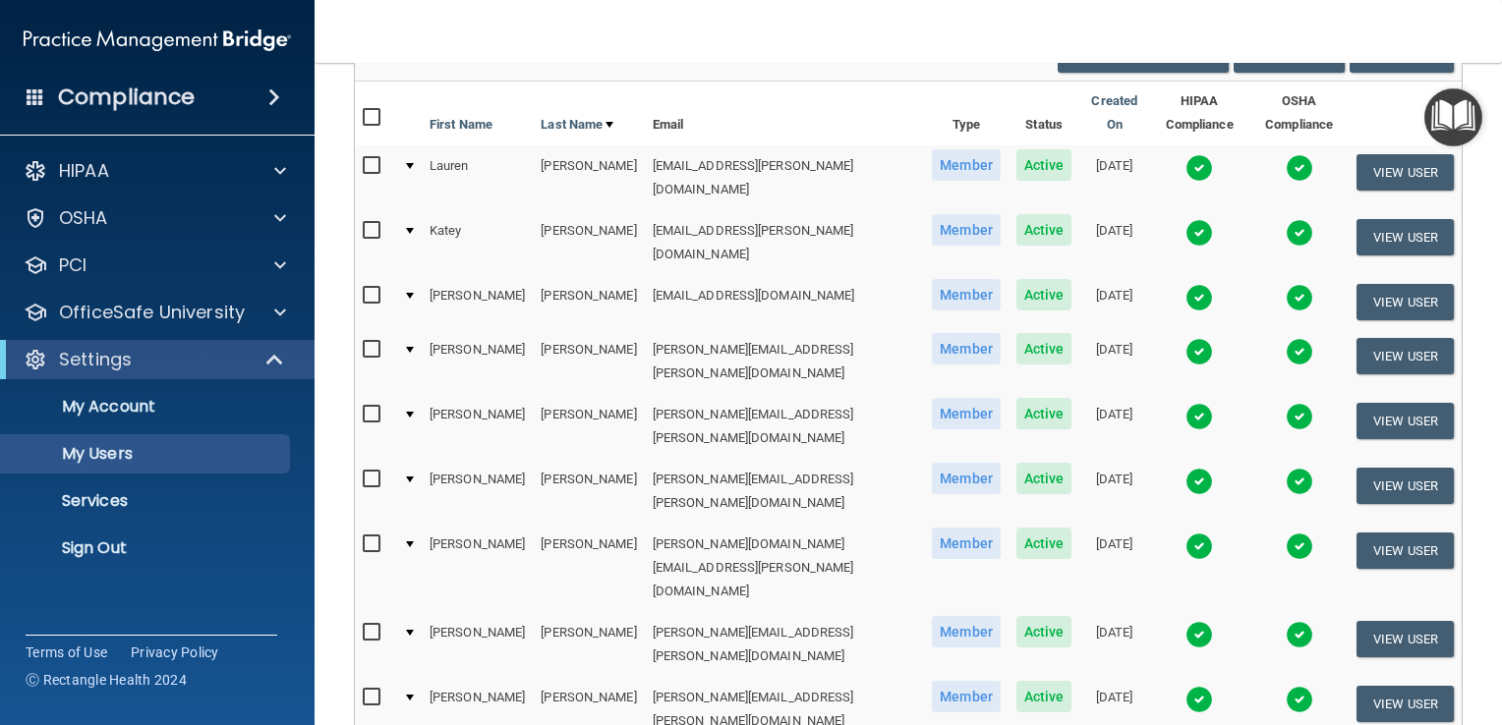
click at [1185, 533] on img at bounding box center [1199, 547] width 28 height 28
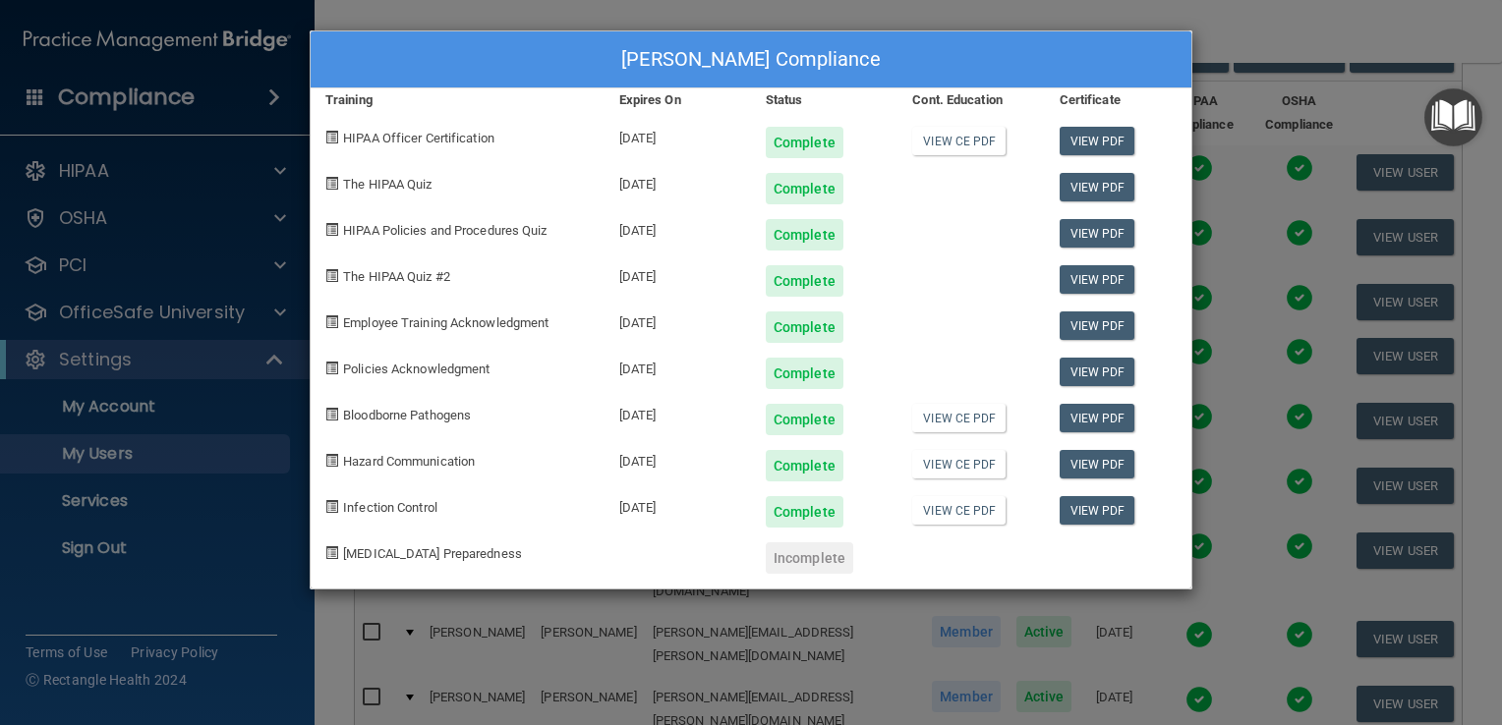
click at [1295, 35] on div "[PERSON_NAME] Compliance Training Expires On Status Cont. Education Certificate…" at bounding box center [751, 362] width 1502 height 725
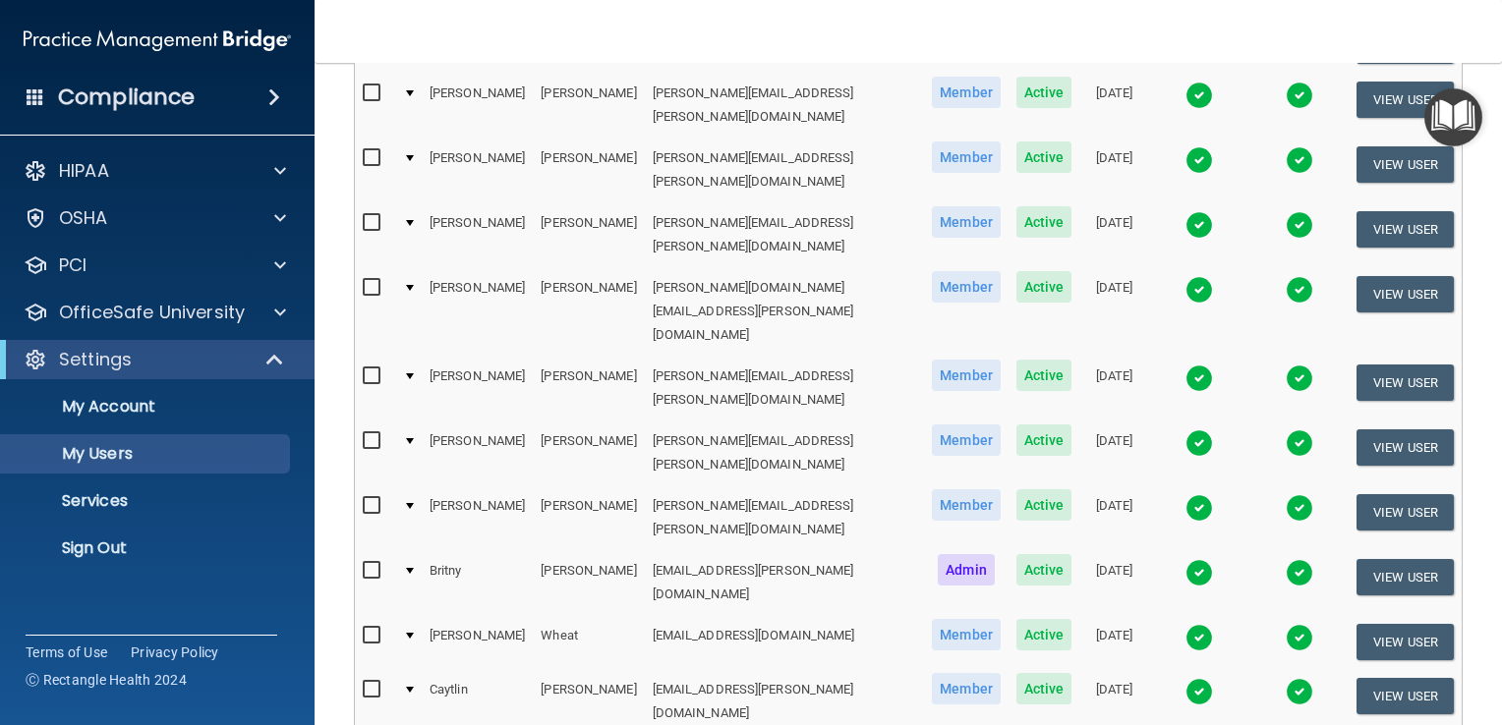
scroll to position [472, 0]
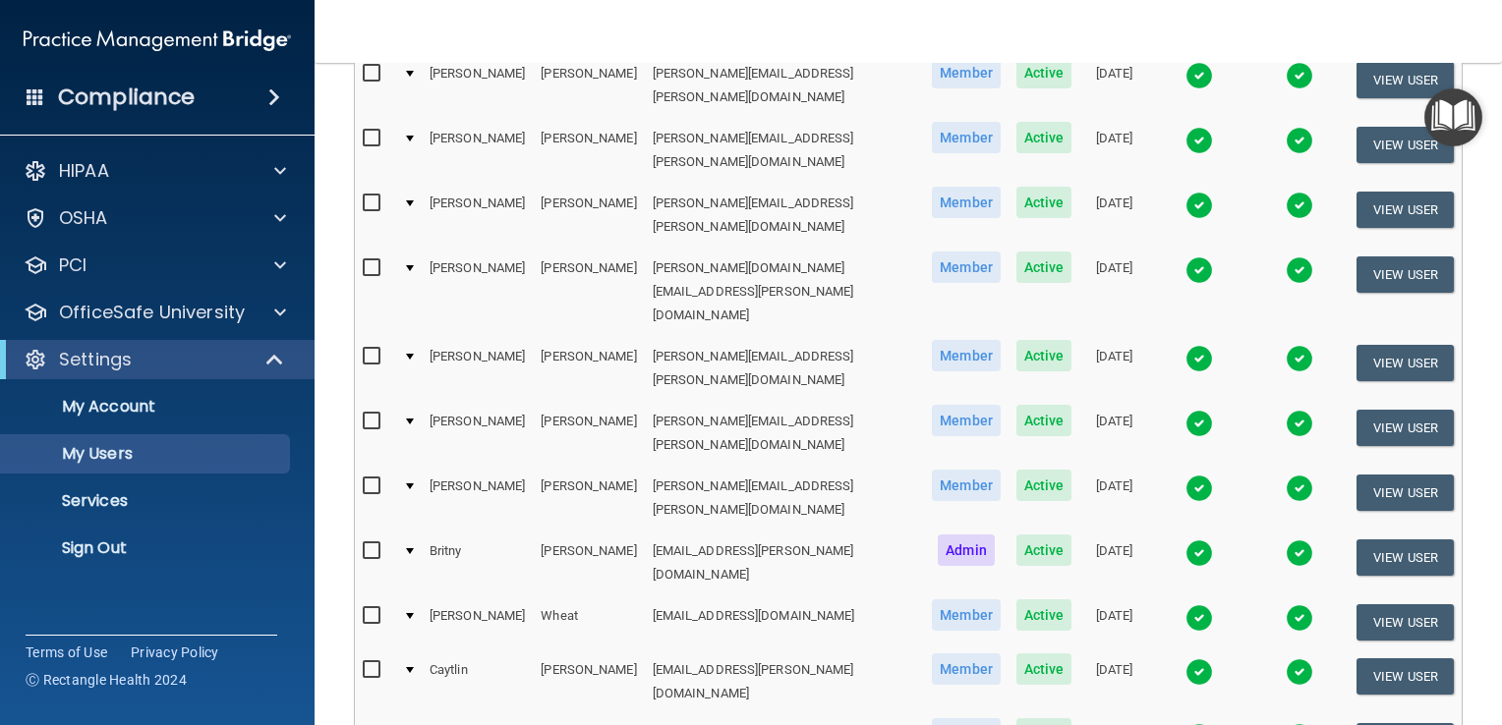
click at [1185, 658] on img at bounding box center [1199, 672] width 28 height 28
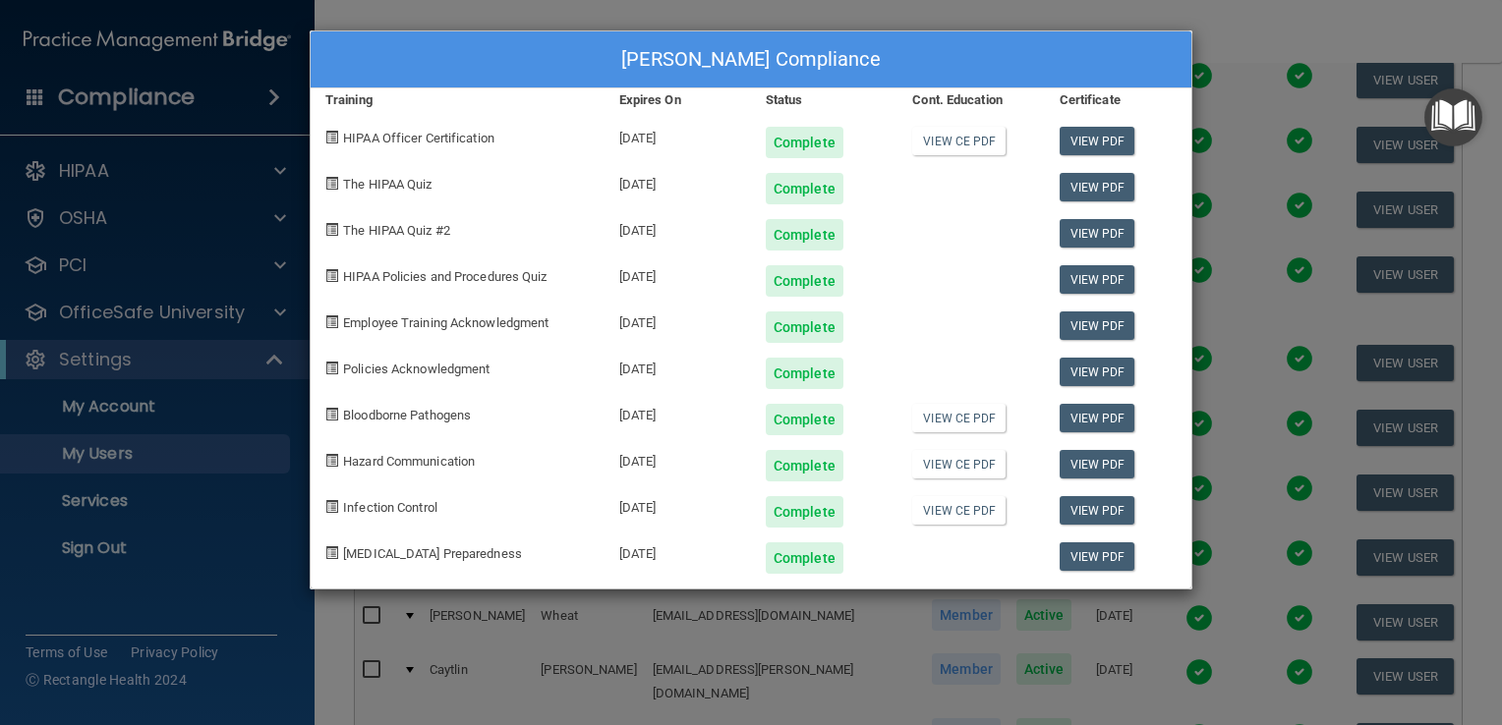
click at [1237, 41] on div "[PERSON_NAME] Compliance Training Expires On Status Cont. Education Certificate…" at bounding box center [751, 362] width 1502 height 725
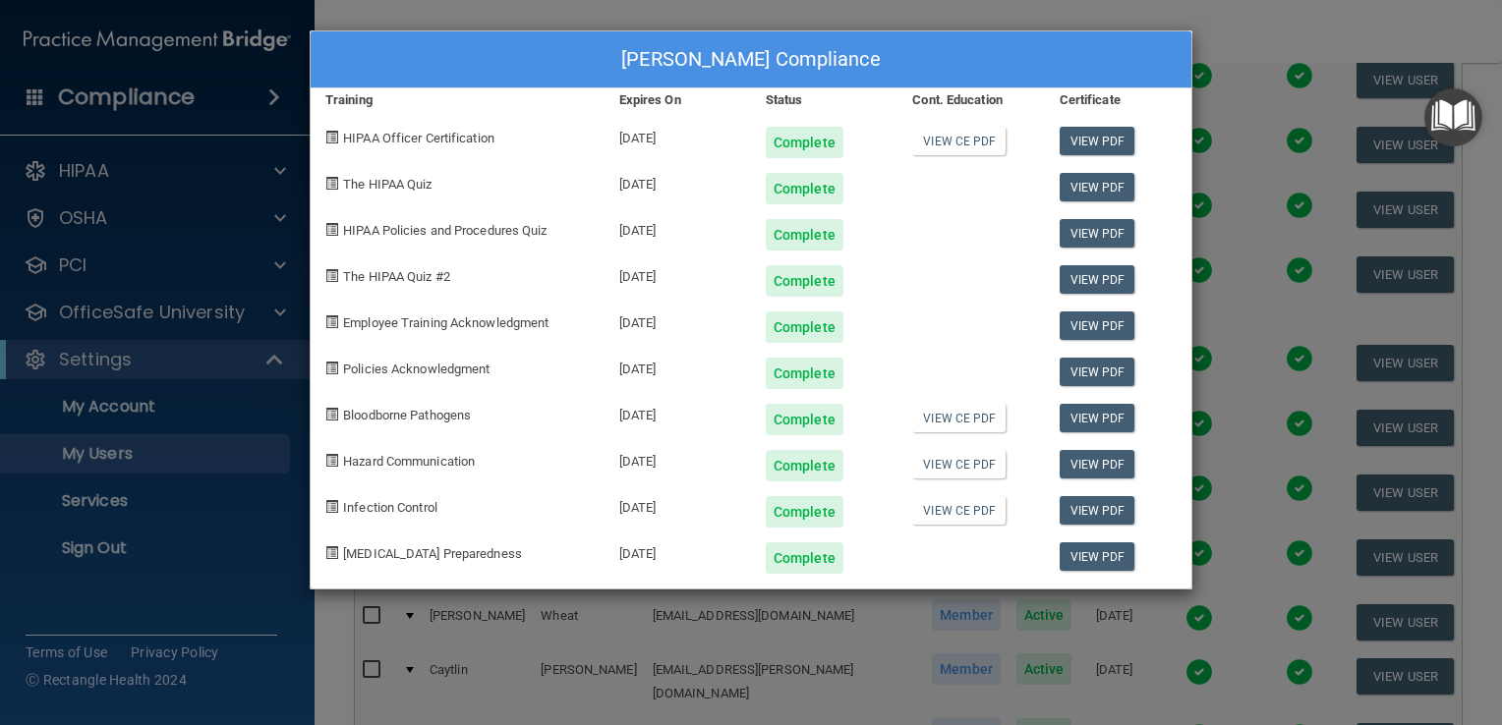
click at [1260, 31] on div "[PERSON_NAME] Compliance Training Expires On Status Cont. Education Certificate…" at bounding box center [751, 362] width 1502 height 725
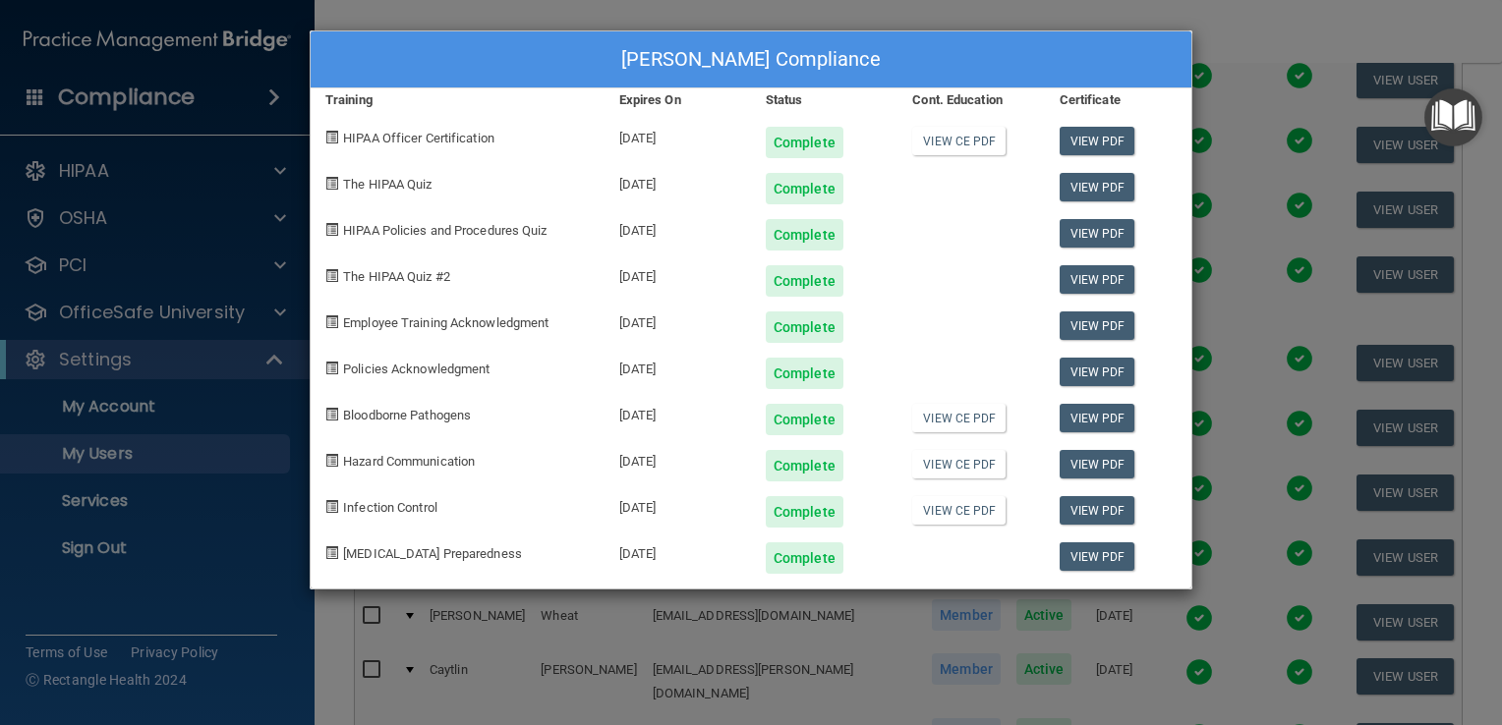
click at [1307, 39] on div "[PERSON_NAME] Compliance Training Expires On Status Cont. Education Certificate…" at bounding box center [751, 362] width 1502 height 725
